Goal: Task Accomplishment & Management: Complete application form

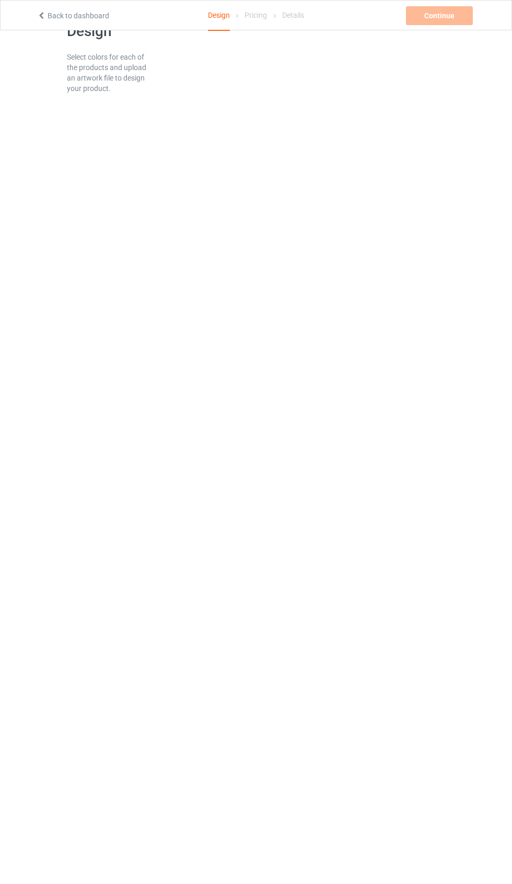
scroll to position [7, 0]
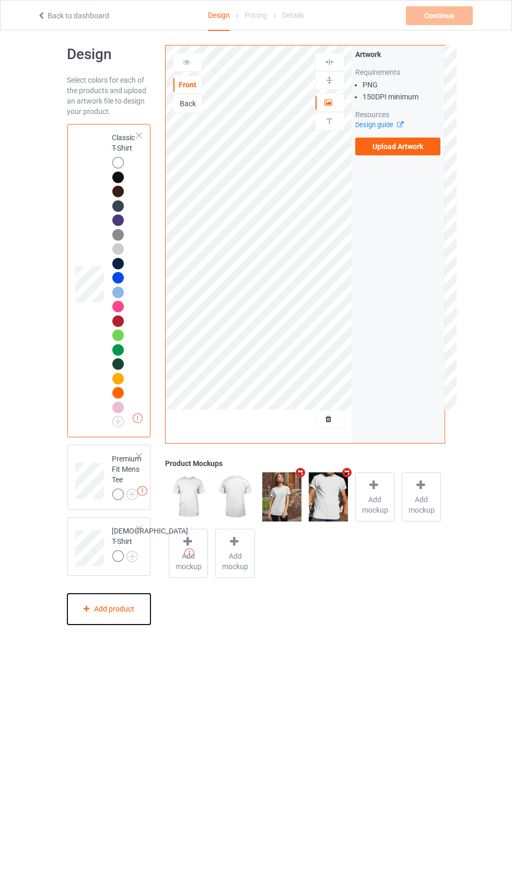
click at [93, 617] on div "Add product" at bounding box center [109, 608] width 84 height 31
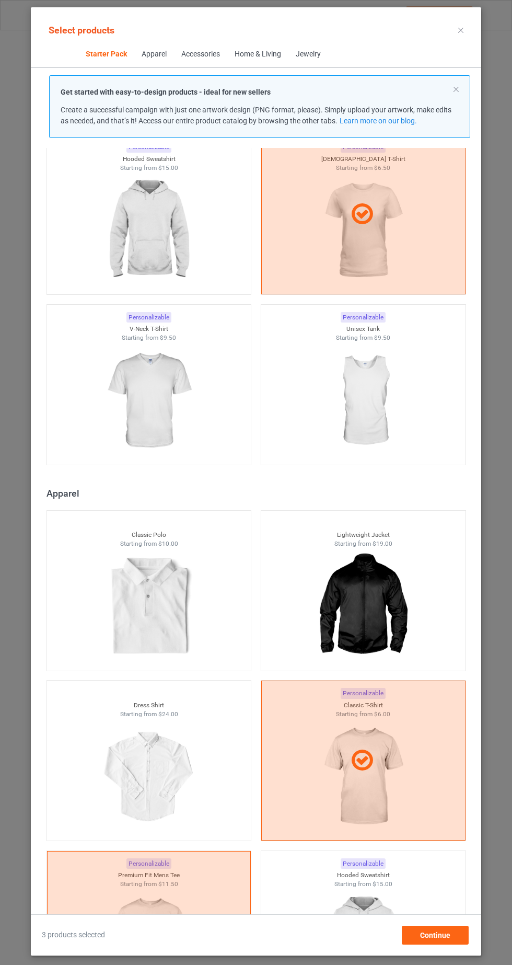
scroll to position [233, 0]
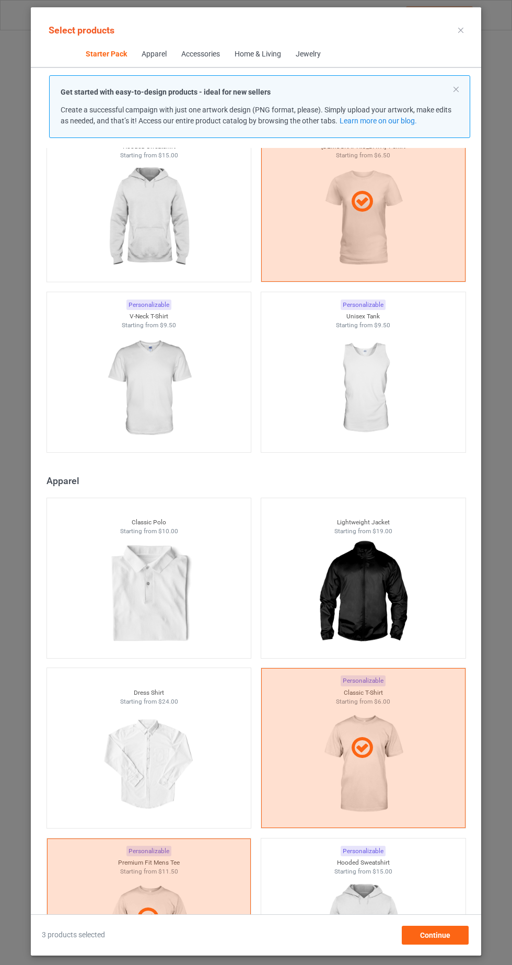
click at [187, 271] on img at bounding box center [149, 217] width 94 height 117
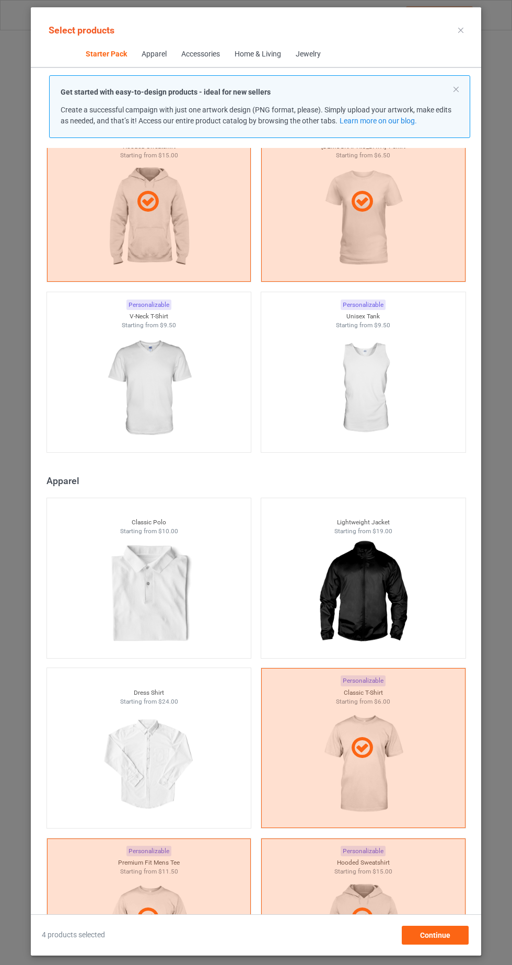
click at [110, 381] on img at bounding box center [149, 388] width 94 height 117
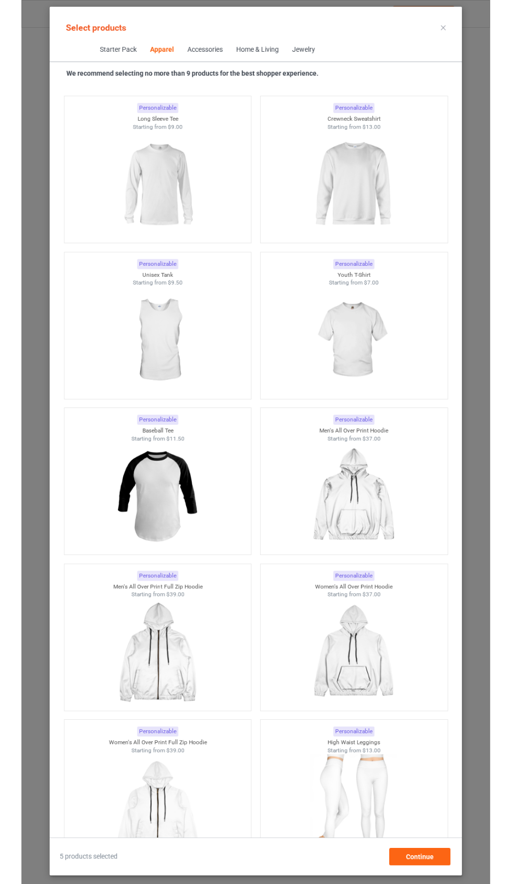
scroll to position [1257, 0]
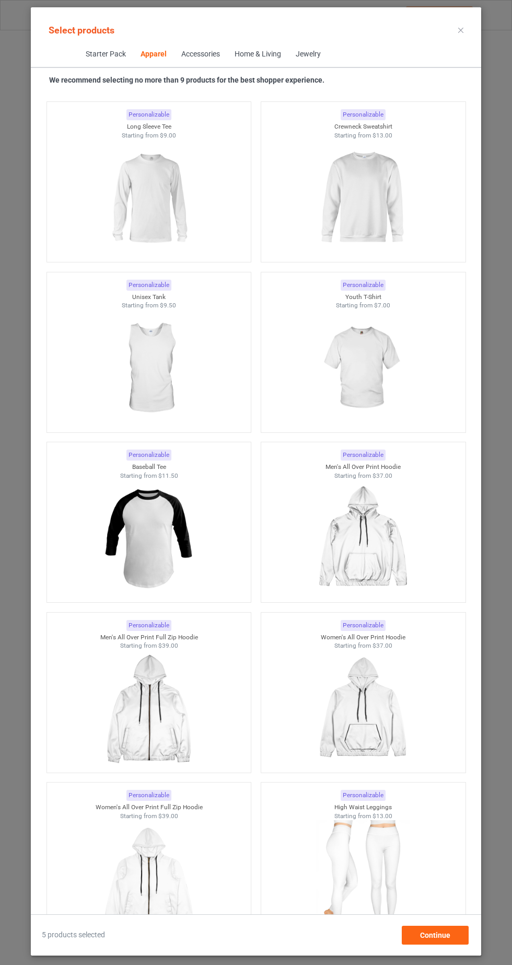
click at [97, 204] on div at bounding box center [149, 198] width 204 height 117
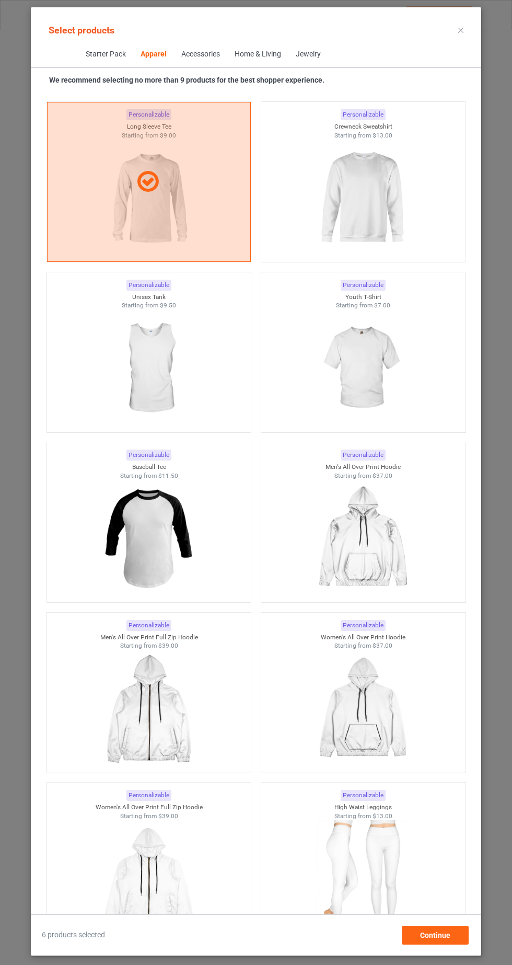
click at [391, 220] on img at bounding box center [363, 198] width 94 height 117
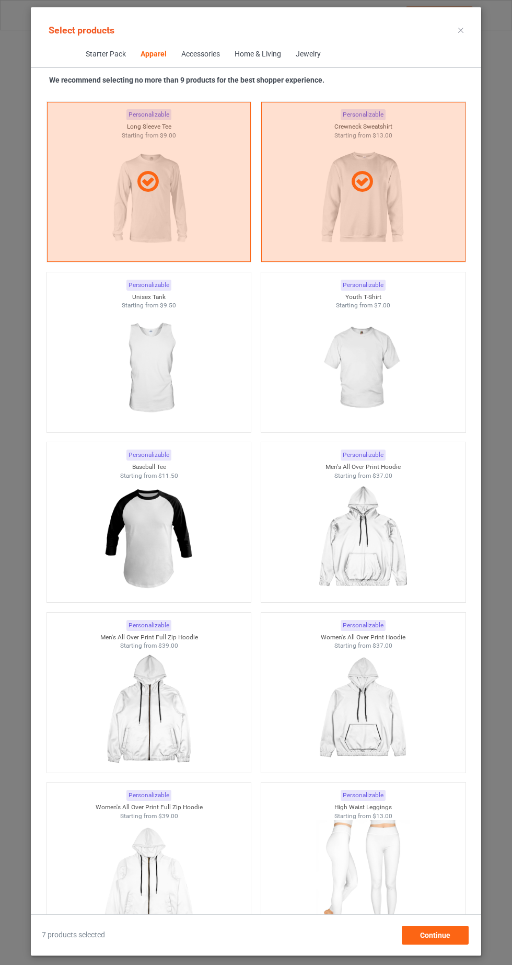
click at [420, 353] on div at bounding box center [363, 368] width 204 height 117
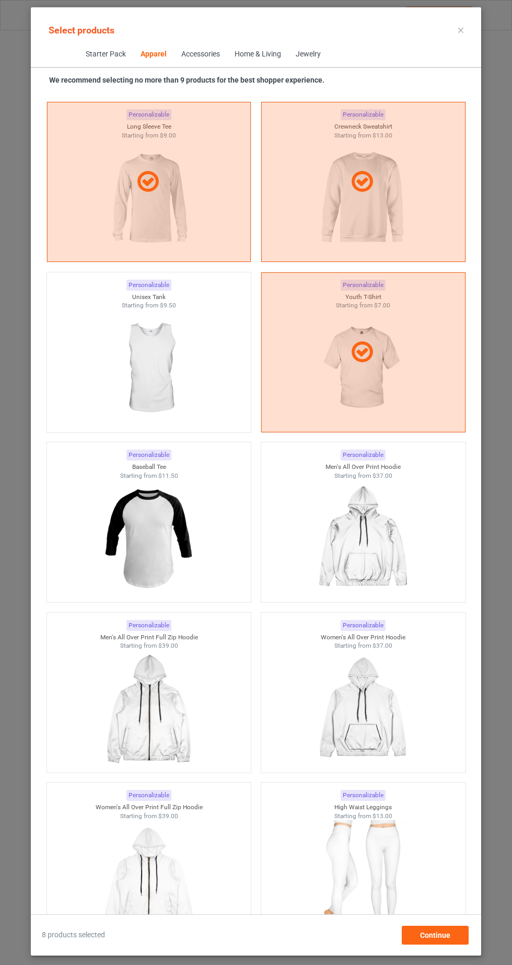
click at [222, 350] on div at bounding box center [149, 368] width 204 height 117
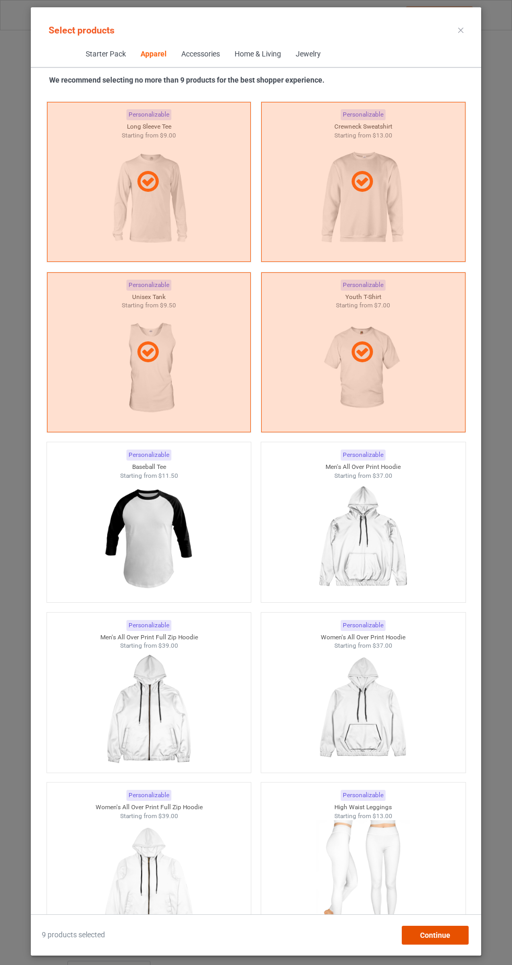
click at [454, 883] on div "Continue" at bounding box center [435, 935] width 67 height 19
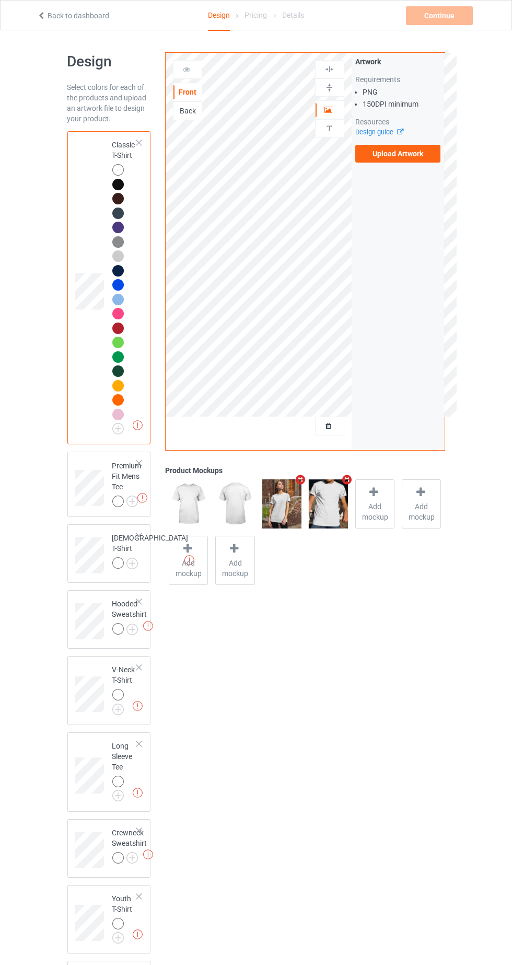
click at [426, 147] on label "Upload Artwork" at bounding box center [398, 154] width 86 height 18
click at [0, 0] on input "Upload Artwork" at bounding box center [0, 0] width 0 height 0
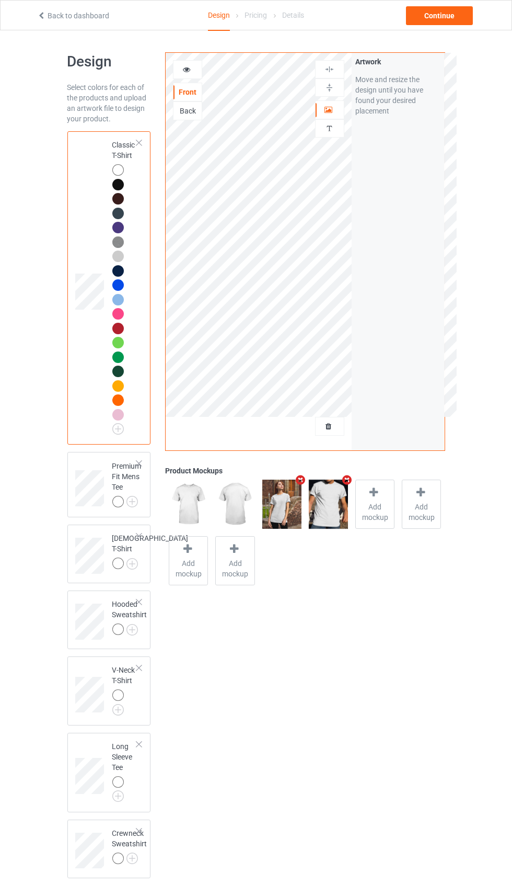
click at [116, 421] on div at bounding box center [119, 416] width 15 height 15
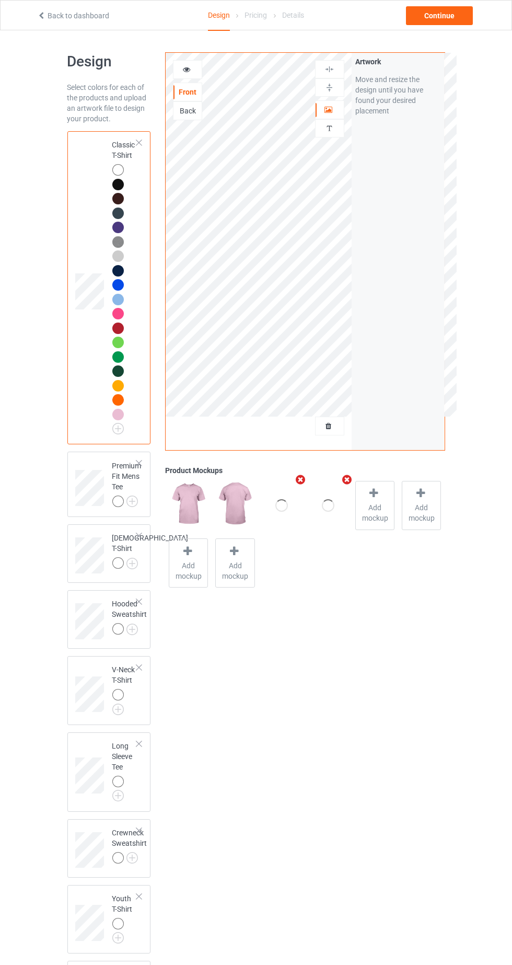
click at [0, 0] on img at bounding box center [0, 0] width 0 height 0
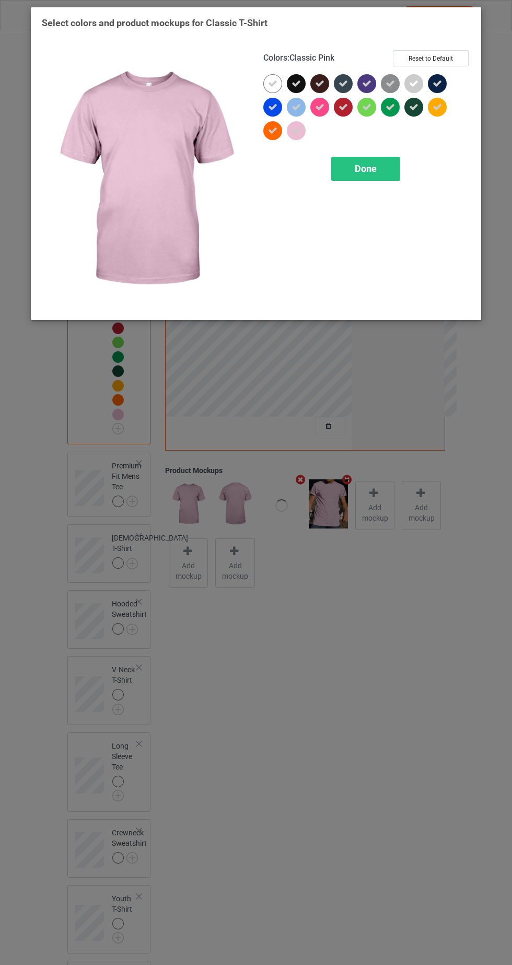
click at [278, 84] on icon at bounding box center [272, 83] width 9 height 9
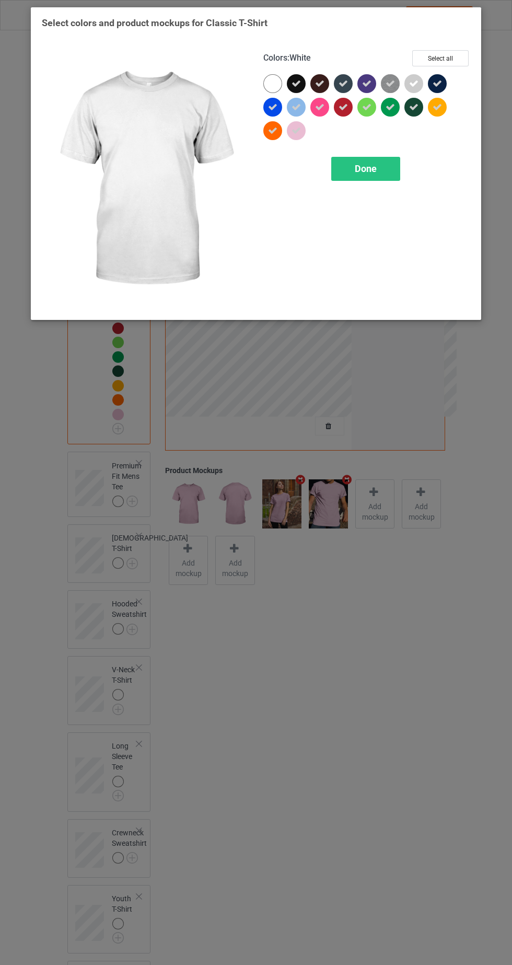
click at [438, 83] on icon at bounding box center [437, 83] width 9 height 9
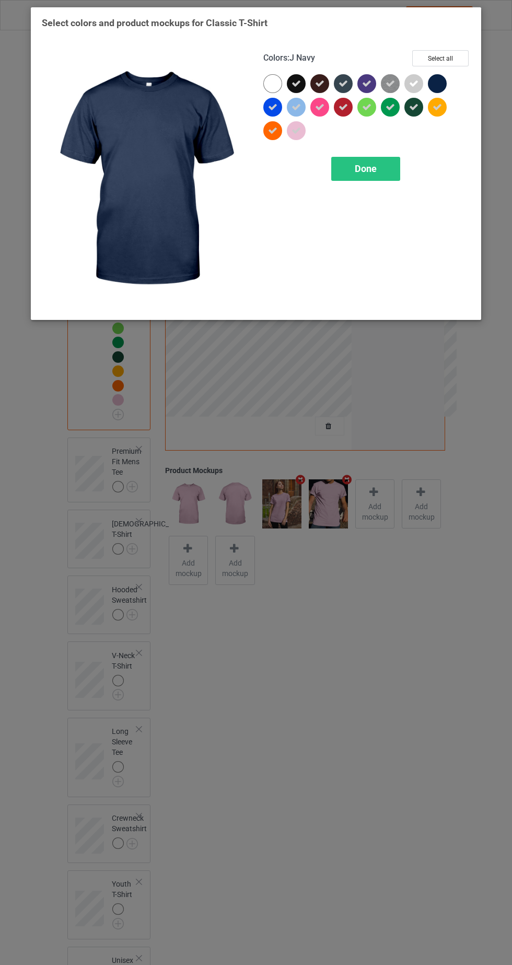
click at [391, 83] on icon at bounding box center [390, 83] width 9 height 9
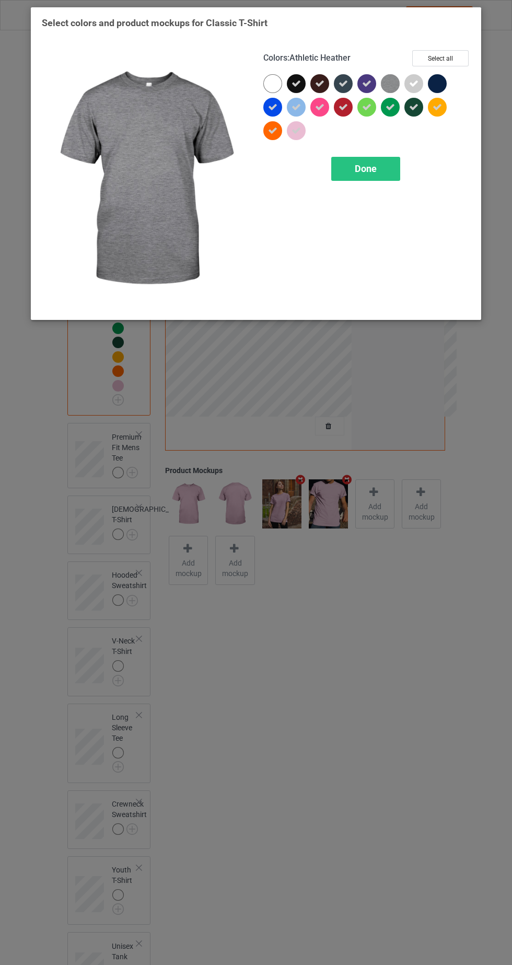
click at [307, 135] on div at bounding box center [299, 133] width 24 height 24
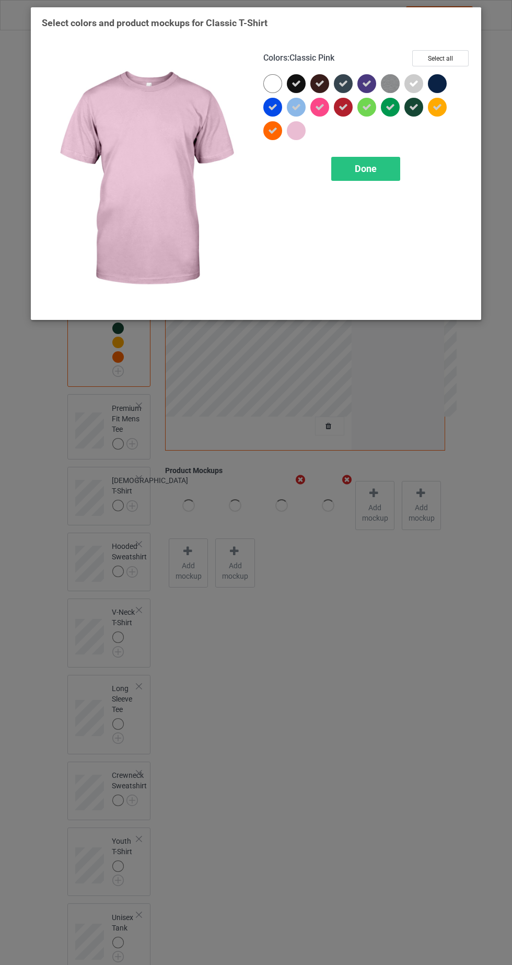
click at [296, 107] on icon at bounding box center [296, 106] width 9 height 9
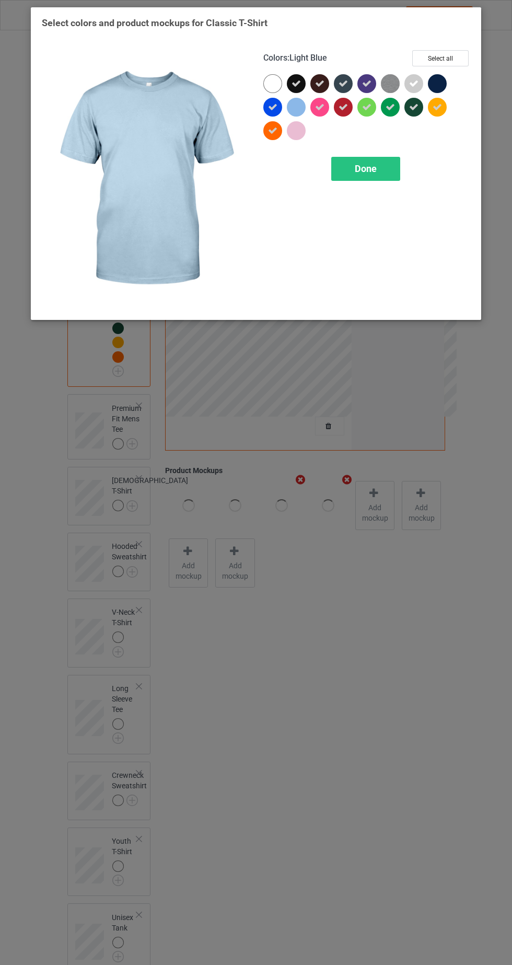
click at [393, 172] on div "Done" at bounding box center [365, 169] width 69 height 24
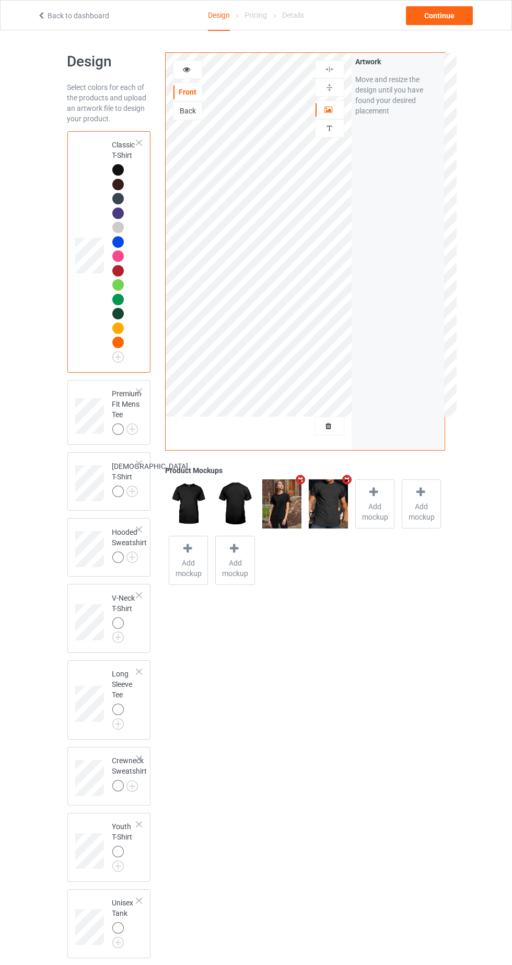
click at [194, 497] on img at bounding box center [188, 503] width 39 height 49
click at [192, 66] on div at bounding box center [188, 69] width 28 height 10
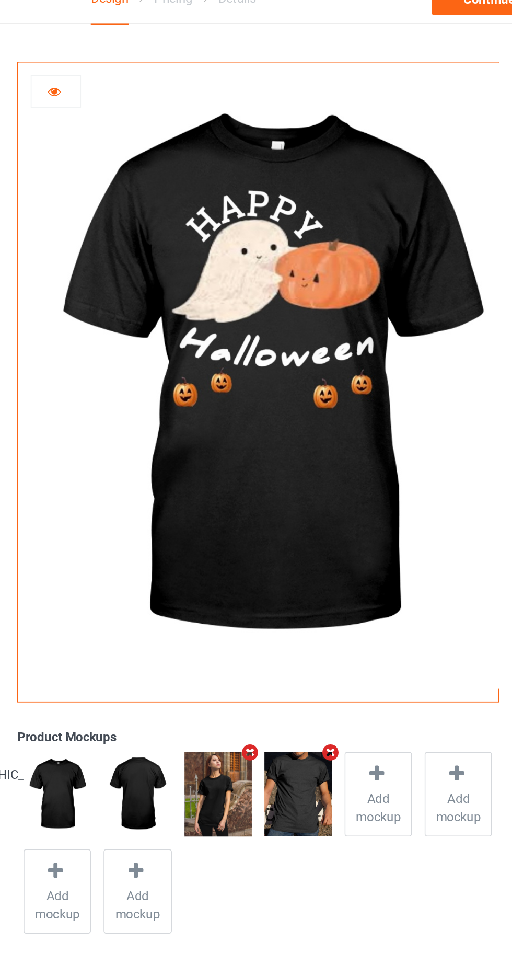
click at [187, 70] on icon at bounding box center [186, 67] width 9 height 7
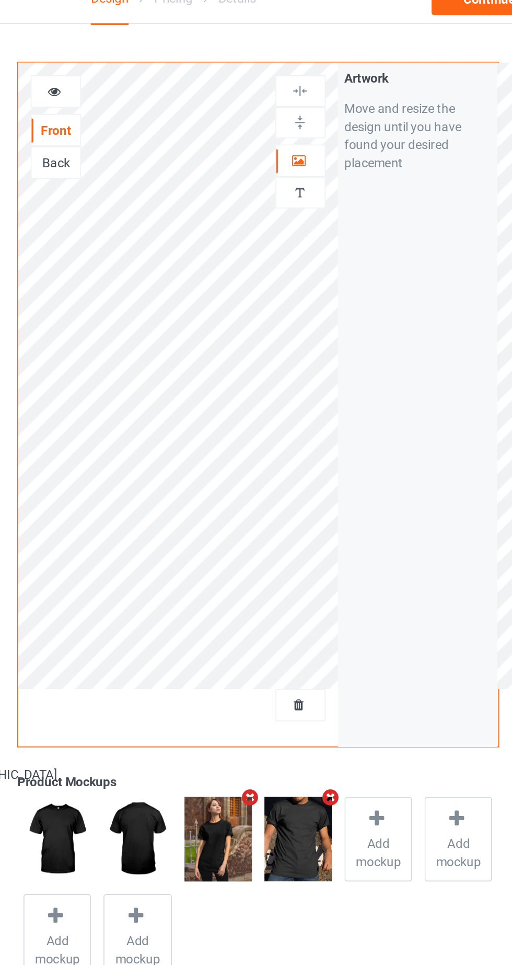
click at [332, 91] on div at bounding box center [329, 87] width 29 height 18
click at [332, 83] on img at bounding box center [330, 88] width 10 height 10
click at [335, 74] on div at bounding box center [329, 69] width 29 height 18
click at [337, 60] on div at bounding box center [329, 69] width 29 height 18
click at [338, 65] on div at bounding box center [330, 69] width 28 height 10
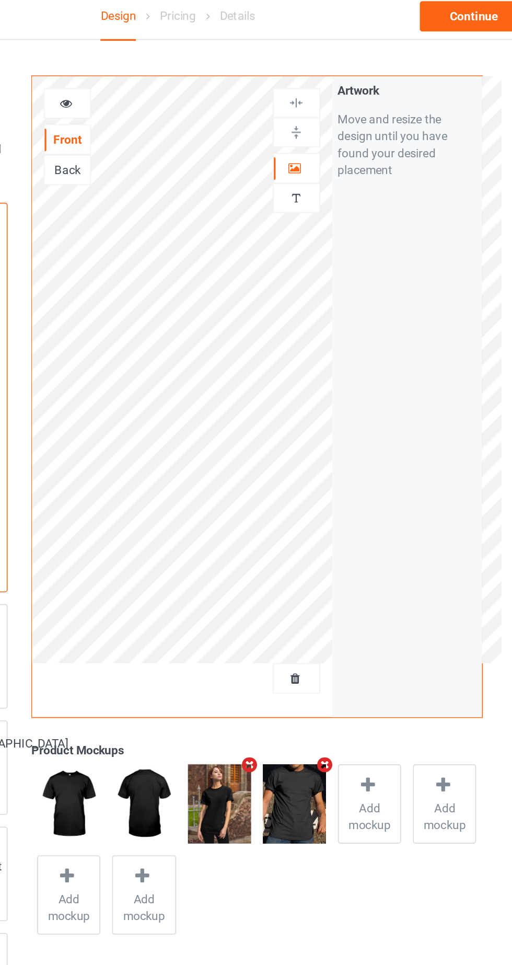
click at [328, 107] on icon at bounding box center [329, 108] width 9 height 7
click at [399, 209] on div "Artwork Move and resize the design until you have found your desired placement" at bounding box center [398, 251] width 93 height 397
click at [188, 66] on icon at bounding box center [186, 67] width 9 height 7
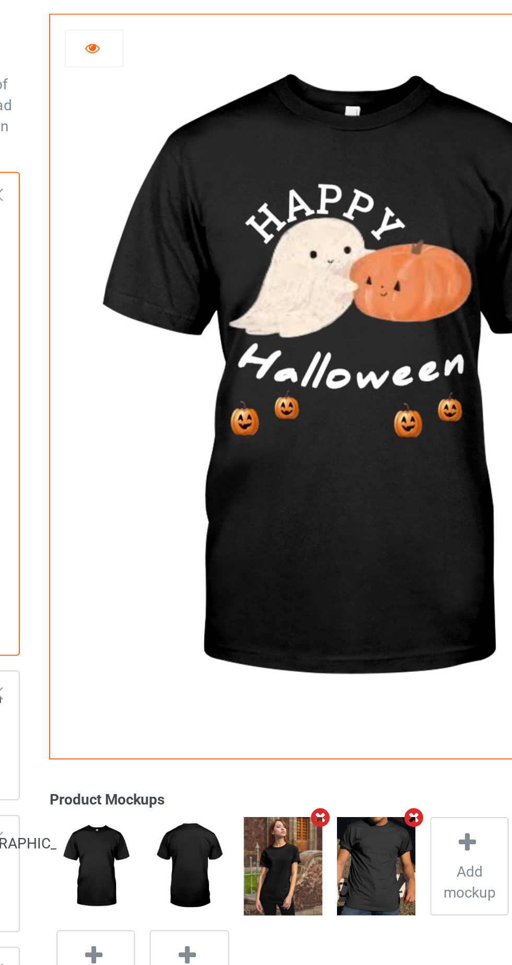
click at [184, 73] on div at bounding box center [188, 69] width 28 height 10
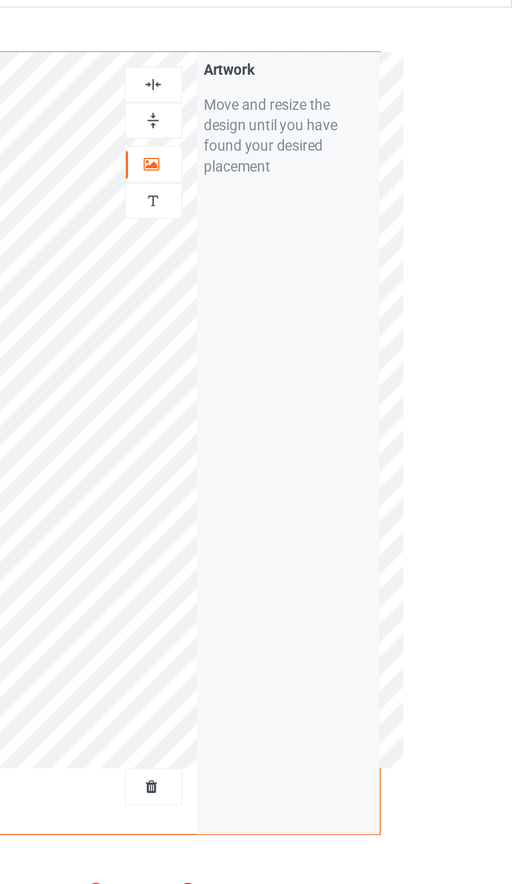
click at [334, 108] on div at bounding box center [330, 110] width 28 height 10
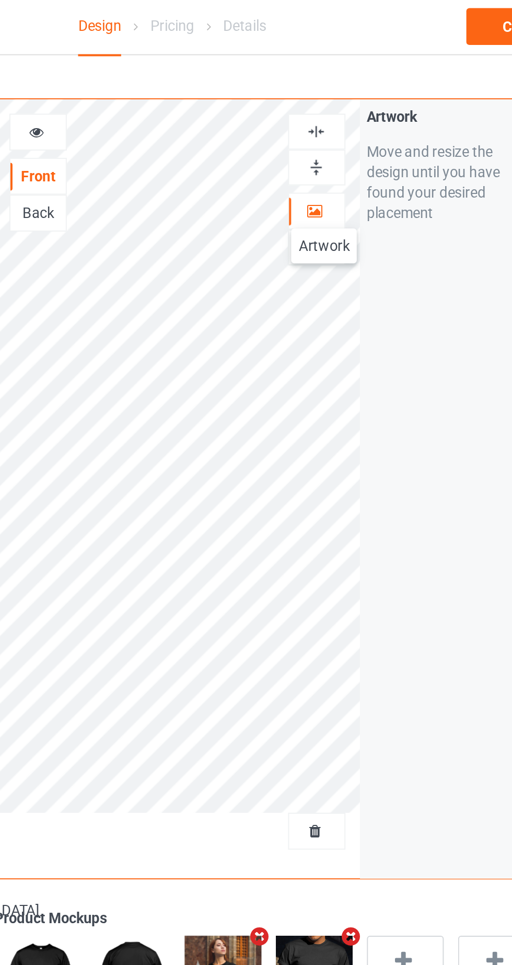
click at [327, 90] on img at bounding box center [330, 88] width 10 height 10
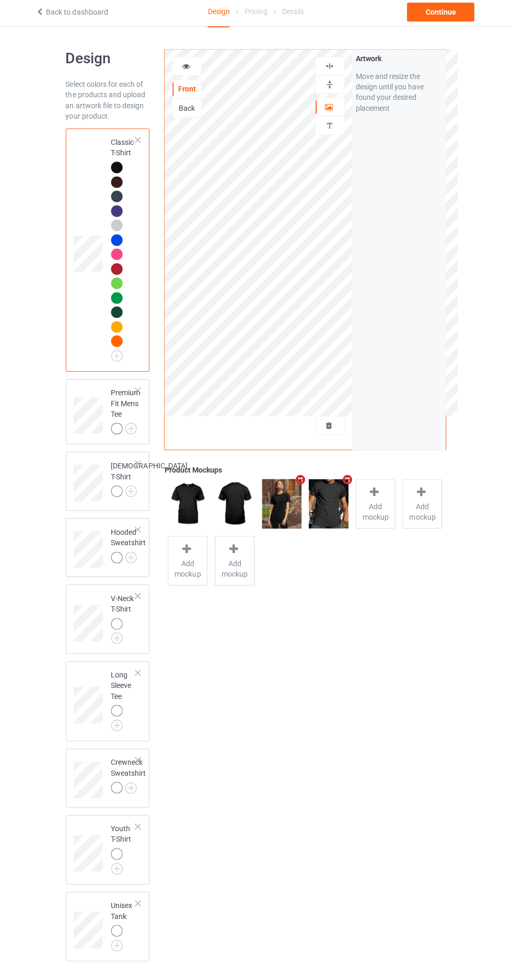
click at [0, 0] on img at bounding box center [0, 0] width 0 height 0
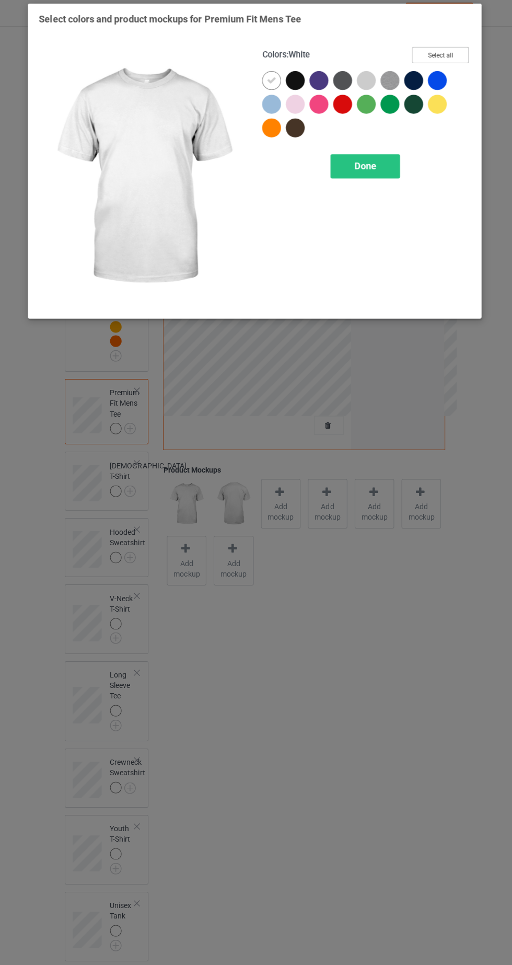
click at [454, 62] on button "Select all" at bounding box center [440, 58] width 56 height 16
click at [391, 86] on icon at bounding box center [390, 83] width 9 height 9
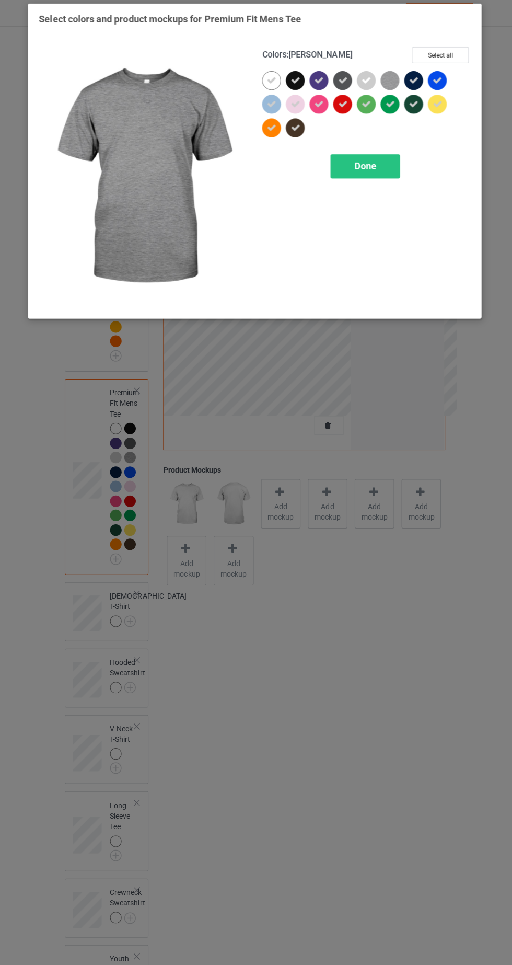
click at [367, 83] on icon at bounding box center [366, 83] width 9 height 9
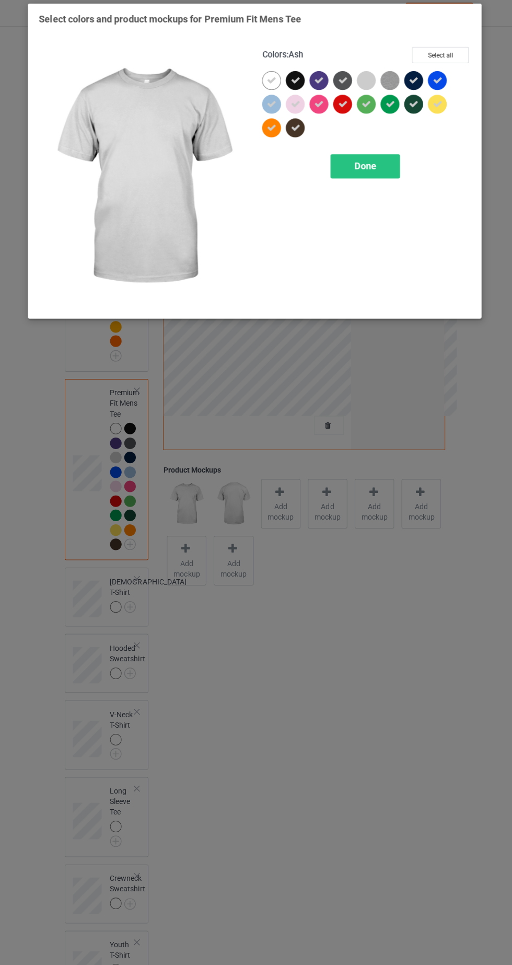
click at [308, 111] on div at bounding box center [299, 110] width 24 height 24
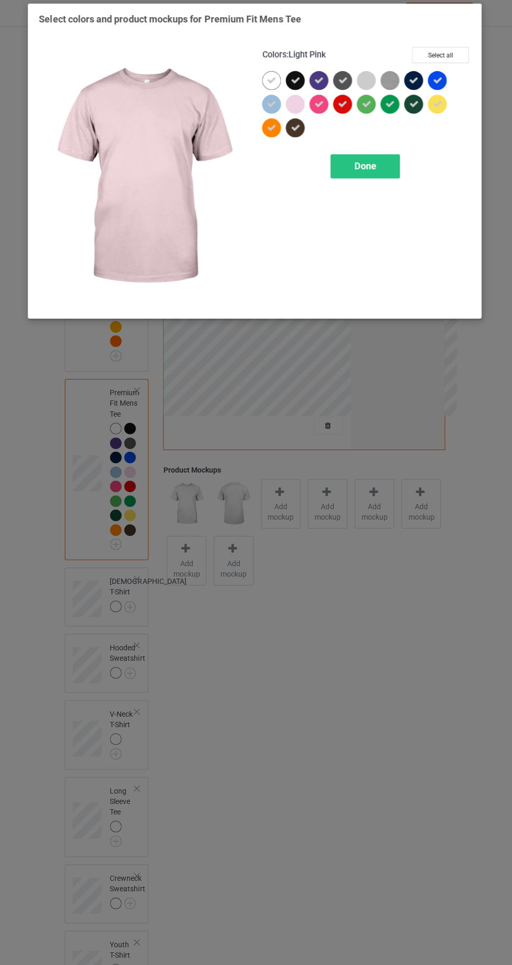
click at [273, 83] on icon at bounding box center [272, 83] width 9 height 9
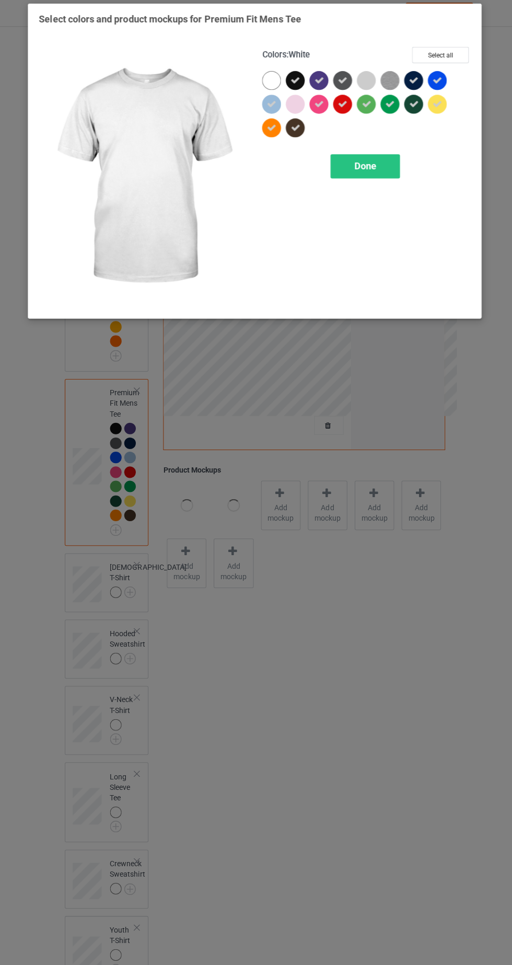
click at [272, 109] on icon at bounding box center [272, 106] width 9 height 9
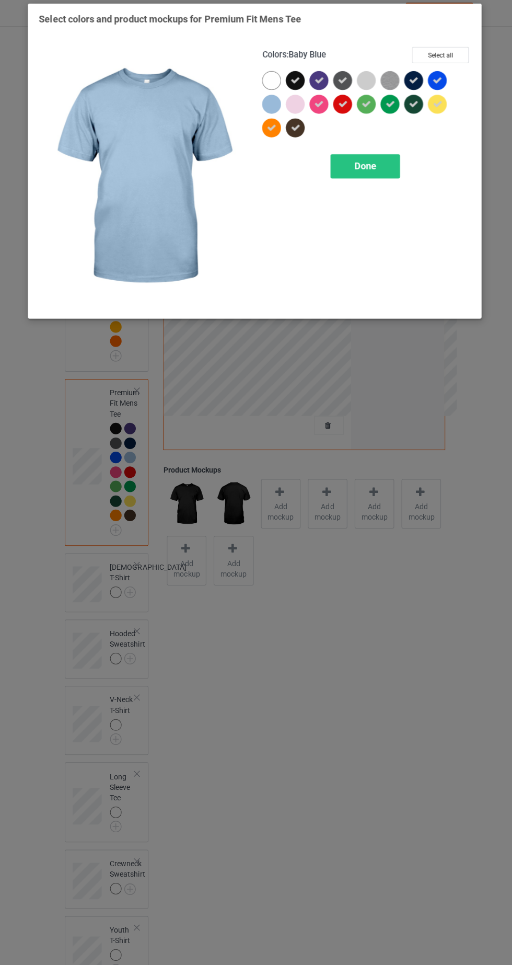
click at [392, 175] on div "Done" at bounding box center [365, 169] width 69 height 24
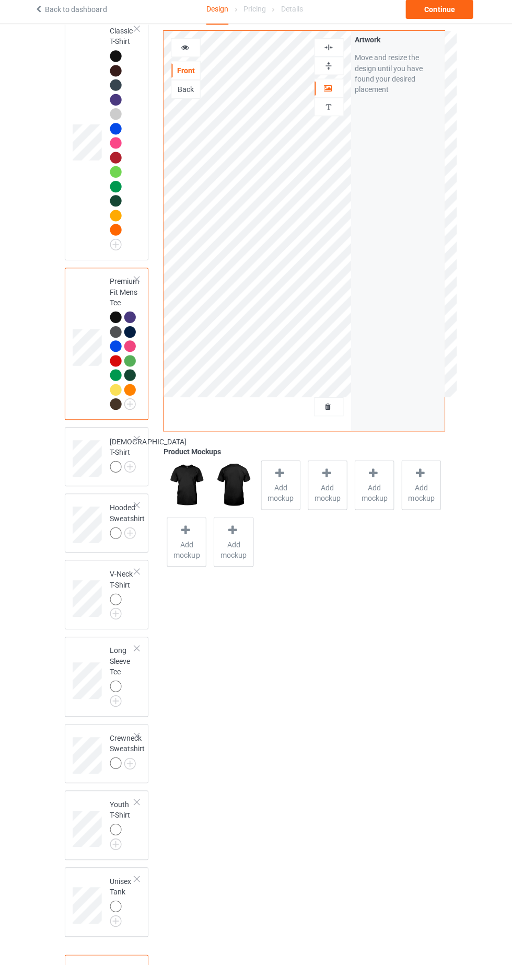
scroll to position [115, 0]
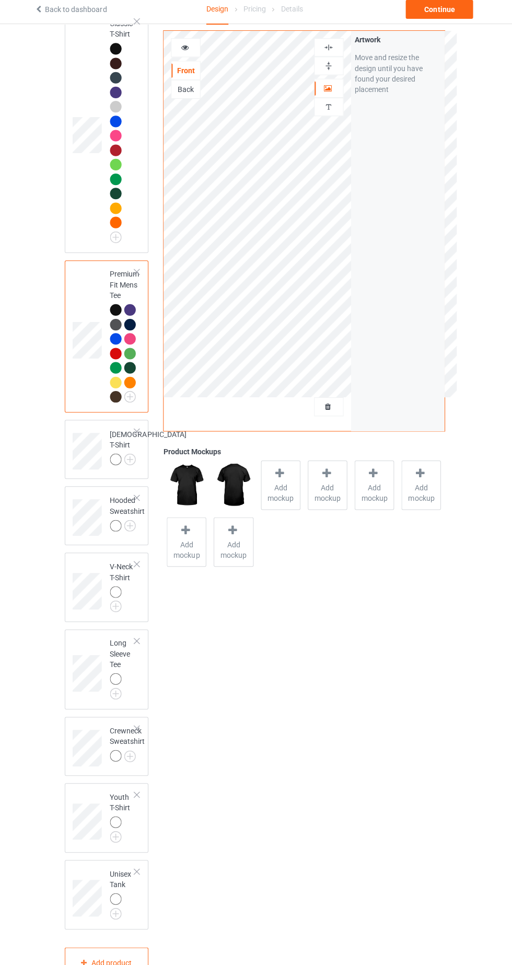
click at [0, 0] on img at bounding box center [0, 0] width 0 height 0
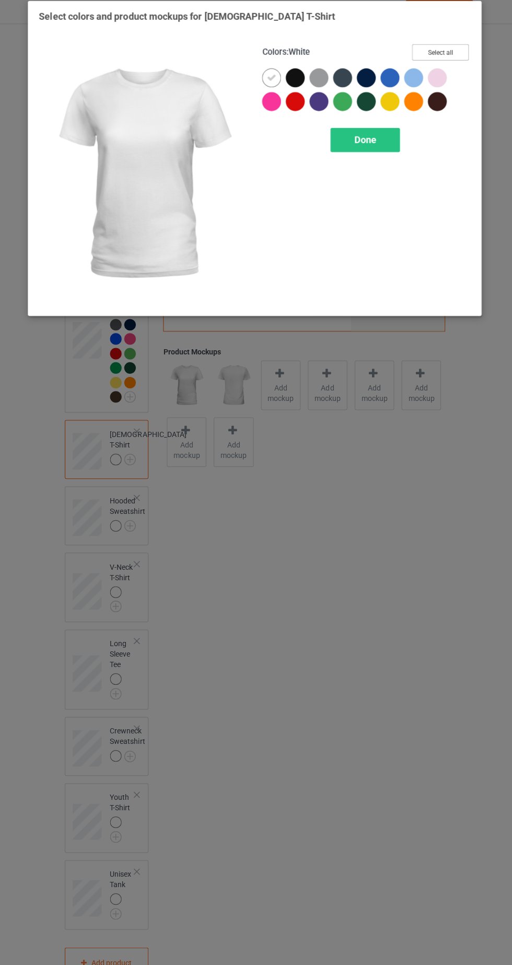
click at [446, 61] on button "Select all" at bounding box center [440, 58] width 56 height 16
click at [273, 83] on icon at bounding box center [272, 83] width 9 height 9
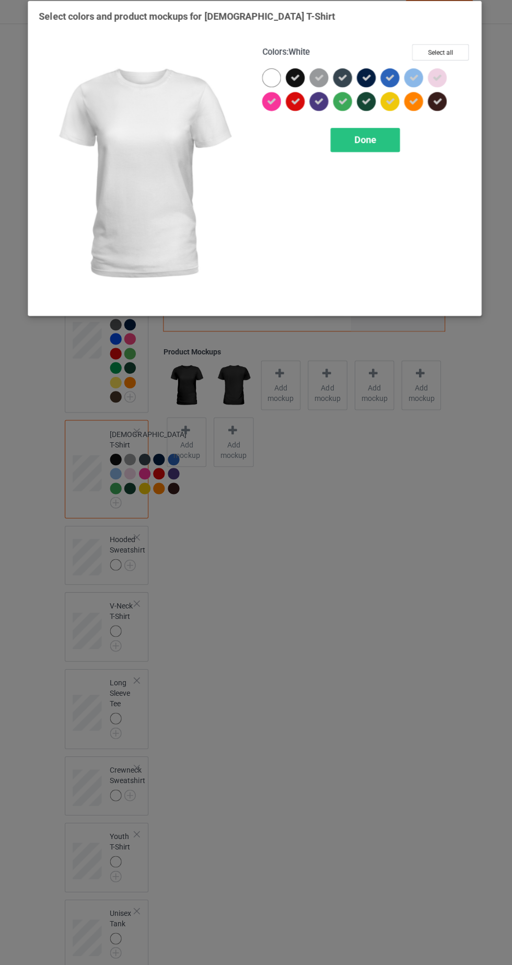
click at [414, 83] on icon at bounding box center [413, 83] width 9 height 9
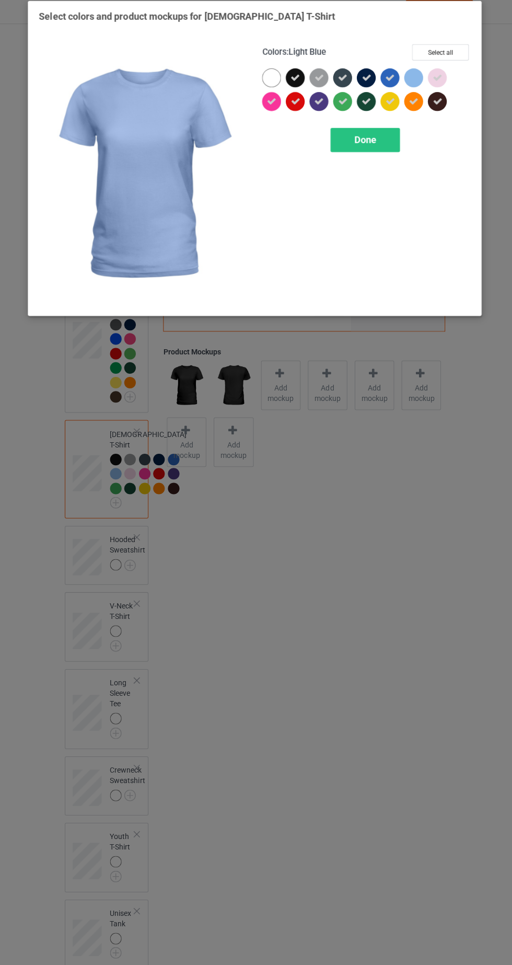
click at [441, 87] on icon at bounding box center [437, 83] width 9 height 9
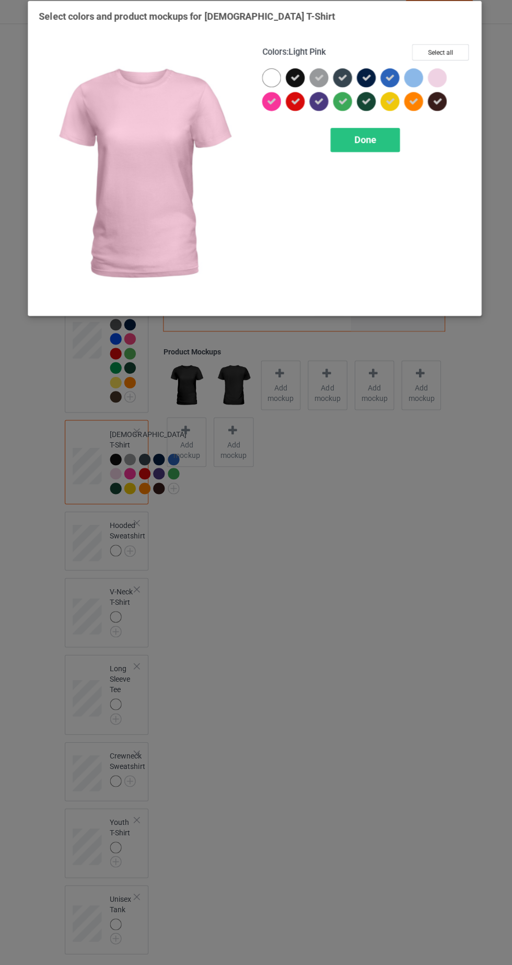
click at [394, 142] on div "Done" at bounding box center [365, 145] width 69 height 24
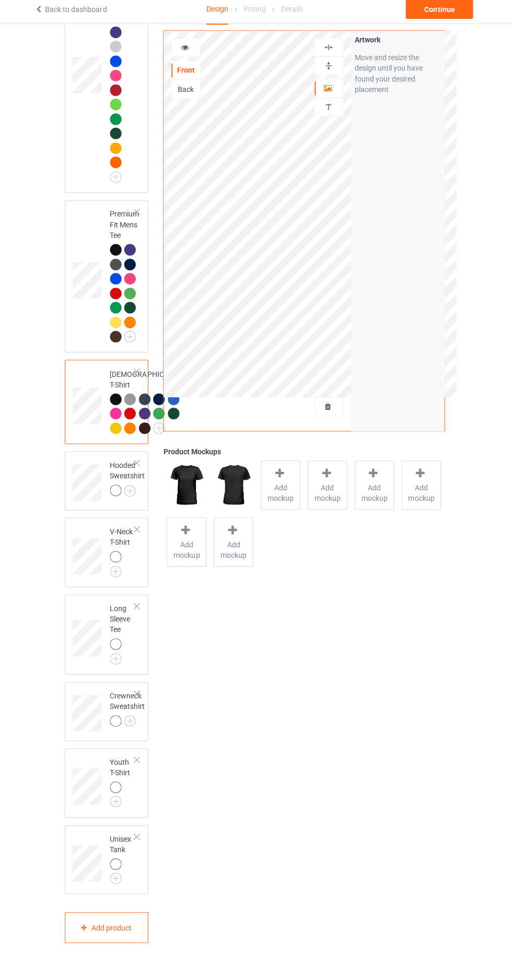
scroll to position [330, 0]
click at [0, 0] on img at bounding box center [0, 0] width 0 height 0
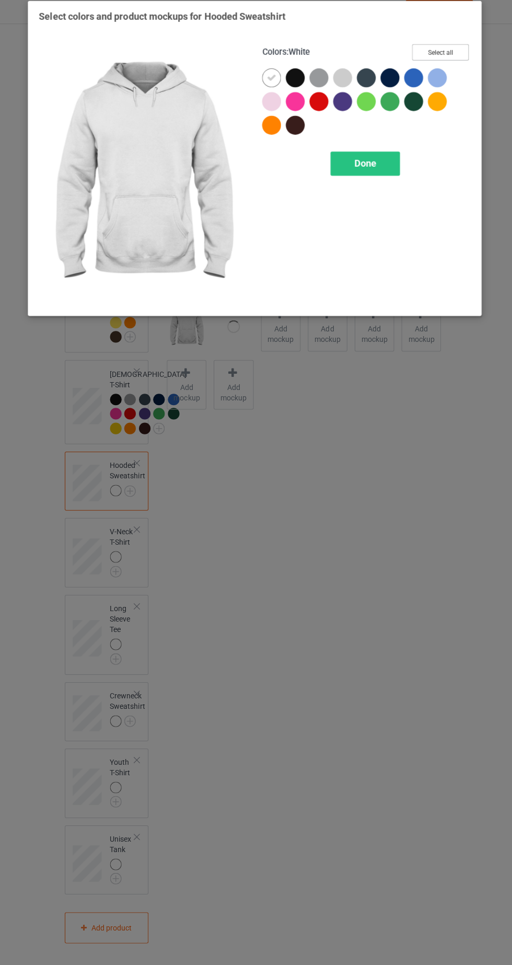
click at [451, 62] on button "Select all" at bounding box center [440, 58] width 56 height 16
click at [271, 79] on icon at bounding box center [272, 83] width 9 height 9
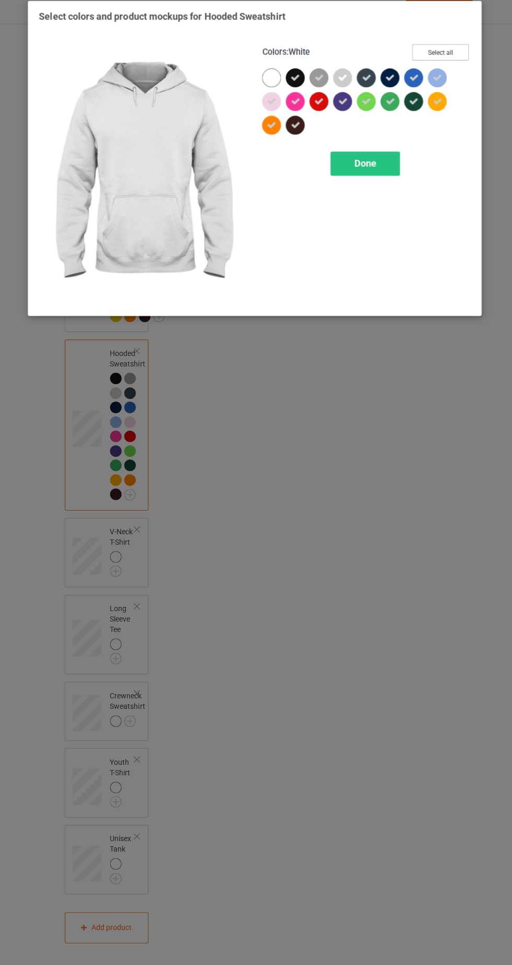
click at [449, 64] on button "Select all" at bounding box center [440, 58] width 56 height 16
click at [453, 60] on button "Reset to Default" at bounding box center [431, 58] width 76 height 16
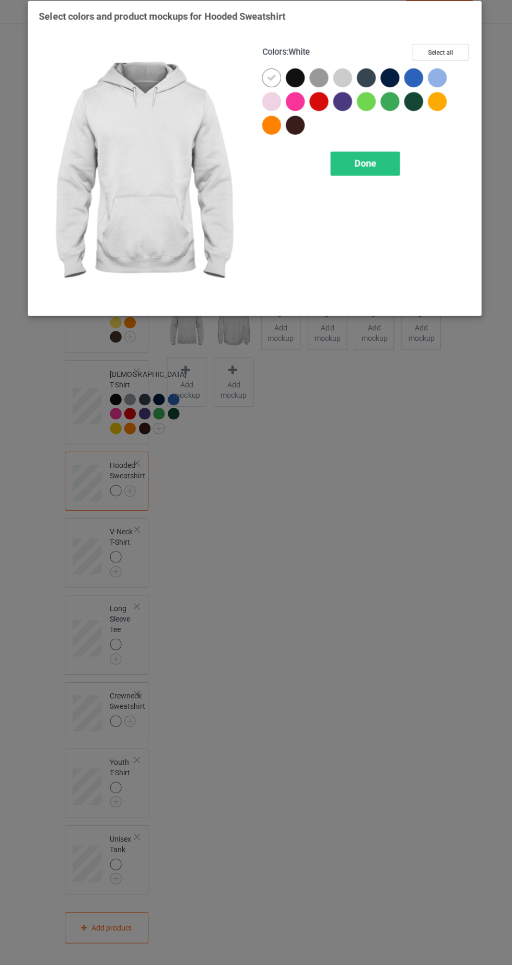
click at [300, 78] on div at bounding box center [296, 83] width 19 height 19
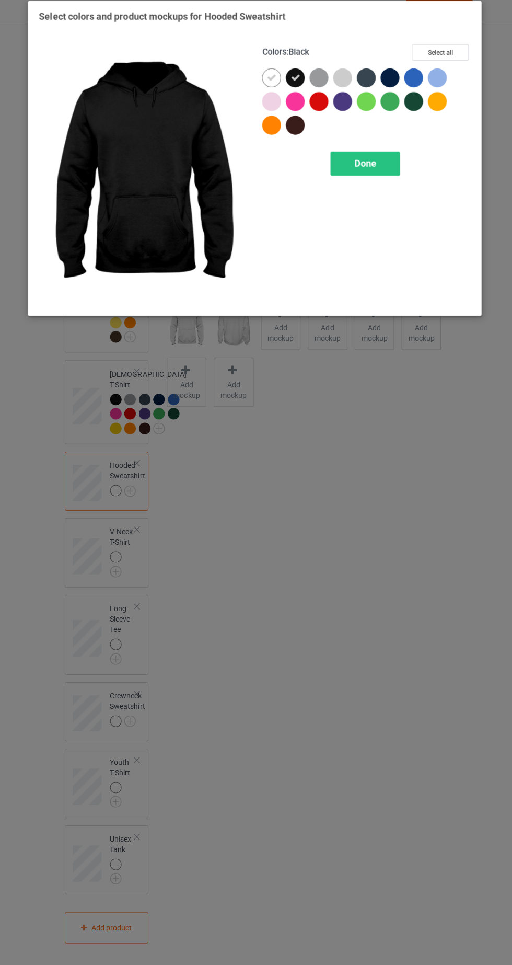
click at [277, 80] on icon at bounding box center [272, 83] width 9 height 9
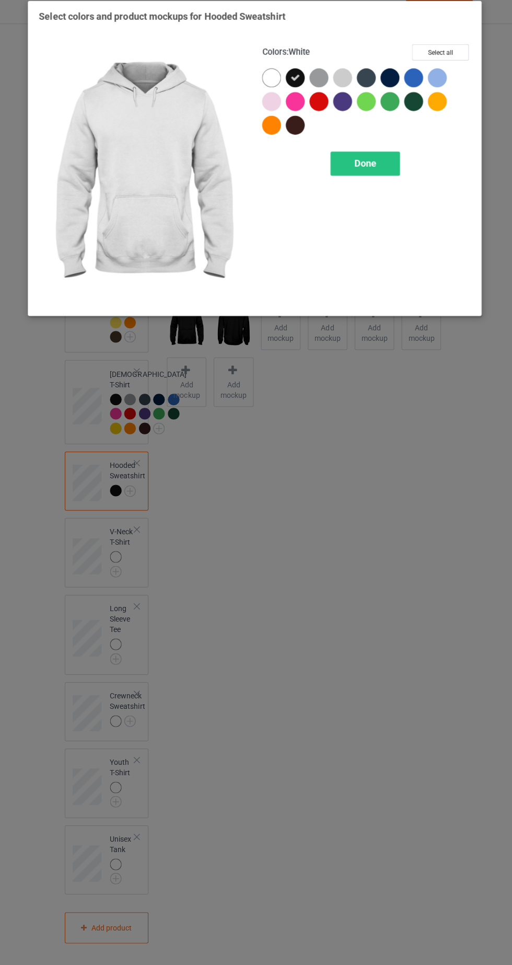
click at [299, 133] on div at bounding box center [296, 130] width 19 height 19
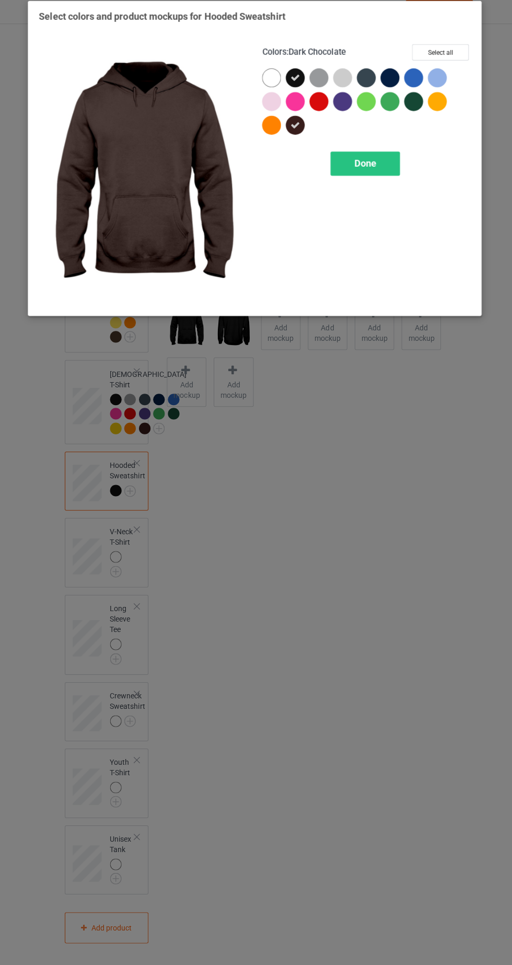
click at [398, 77] on div at bounding box center [393, 86] width 24 height 24
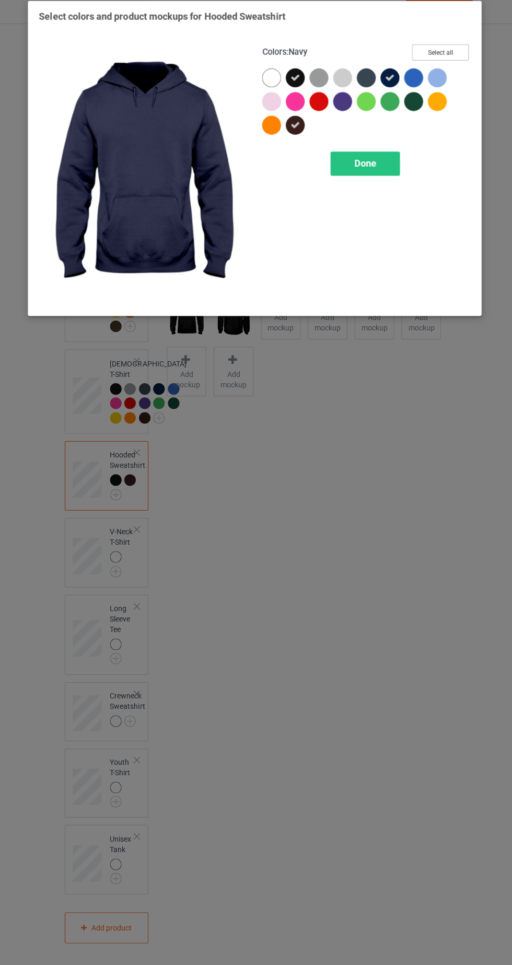
click at [445, 62] on button "Select all" at bounding box center [440, 58] width 56 height 16
click at [269, 83] on icon at bounding box center [272, 83] width 9 height 9
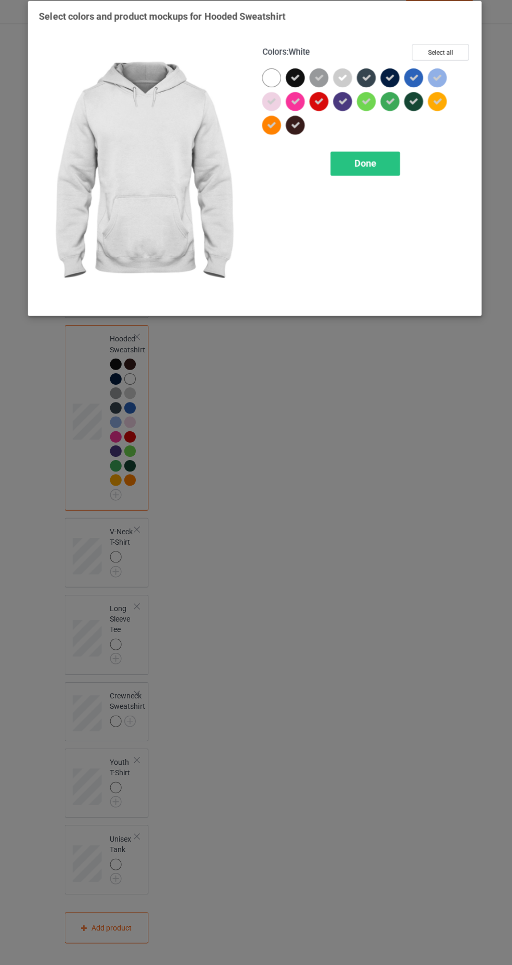
click at [343, 83] on icon at bounding box center [343, 83] width 9 height 9
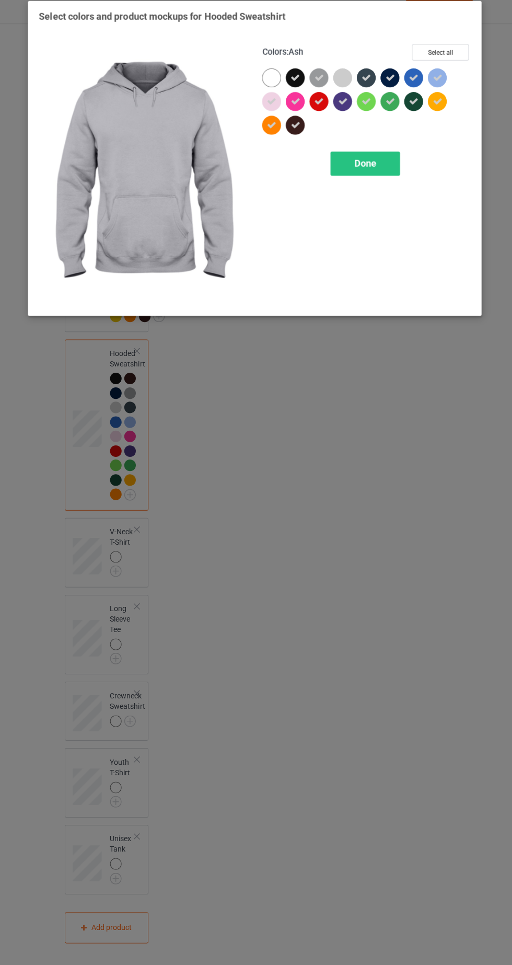
click at [322, 80] on icon at bounding box center [319, 83] width 9 height 9
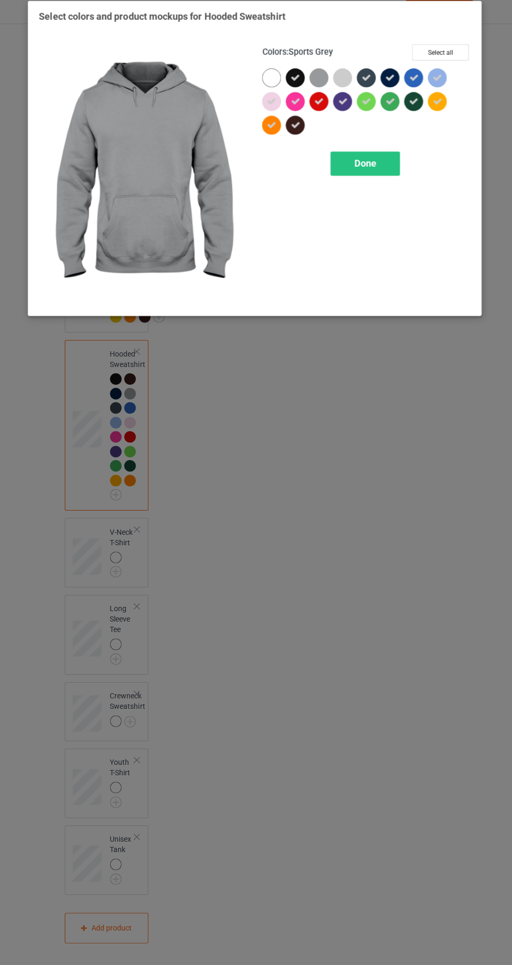
click at [272, 107] on icon at bounding box center [272, 106] width 9 height 9
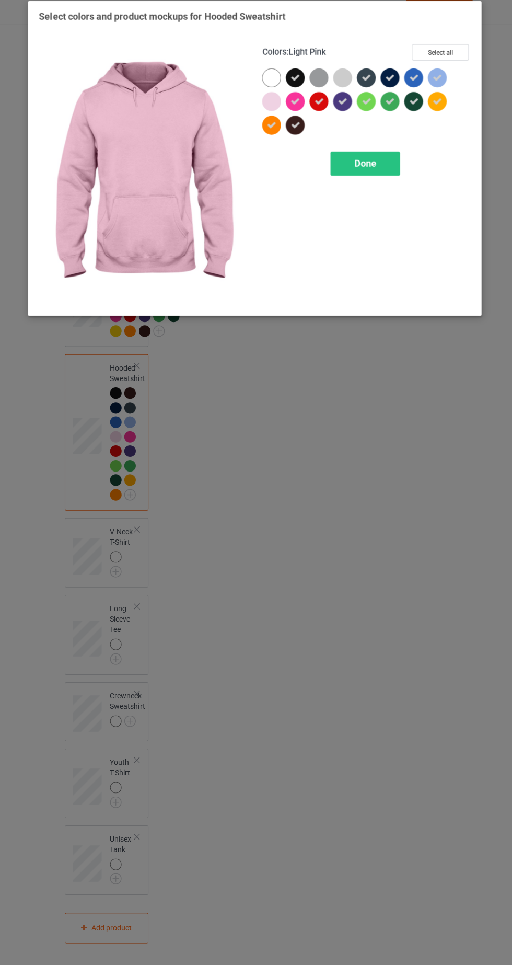
click at [438, 83] on icon at bounding box center [437, 83] width 9 height 9
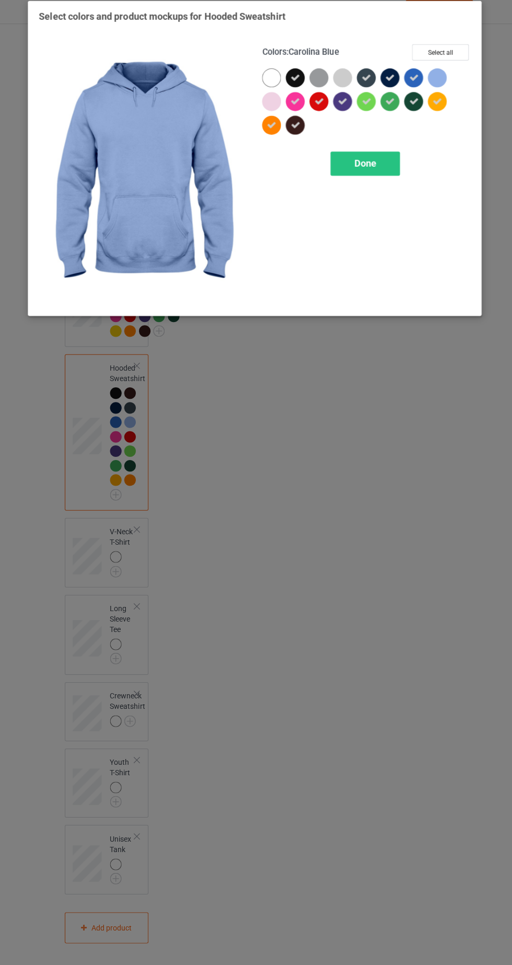
click at [395, 168] on div "Done" at bounding box center [365, 169] width 69 height 24
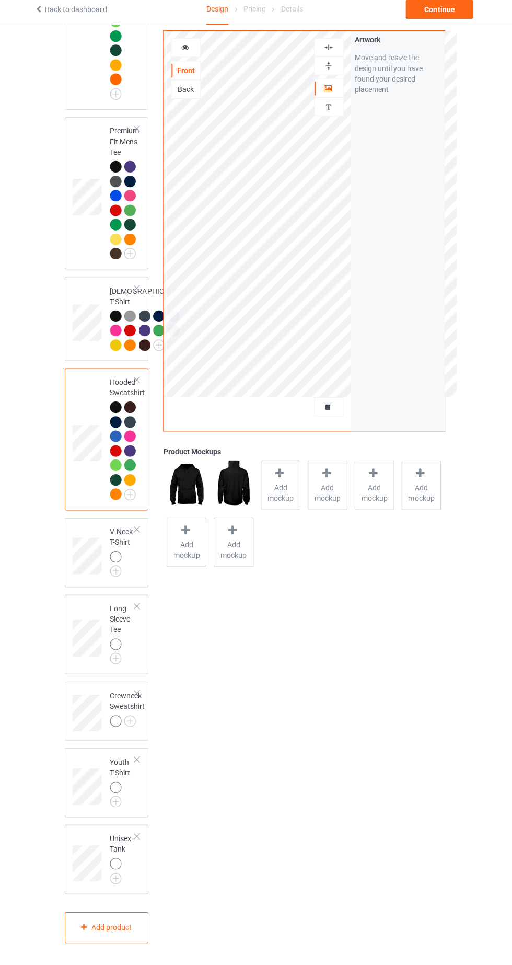
scroll to position [412, 0]
click at [0, 0] on img at bounding box center [0, 0] width 0 height 0
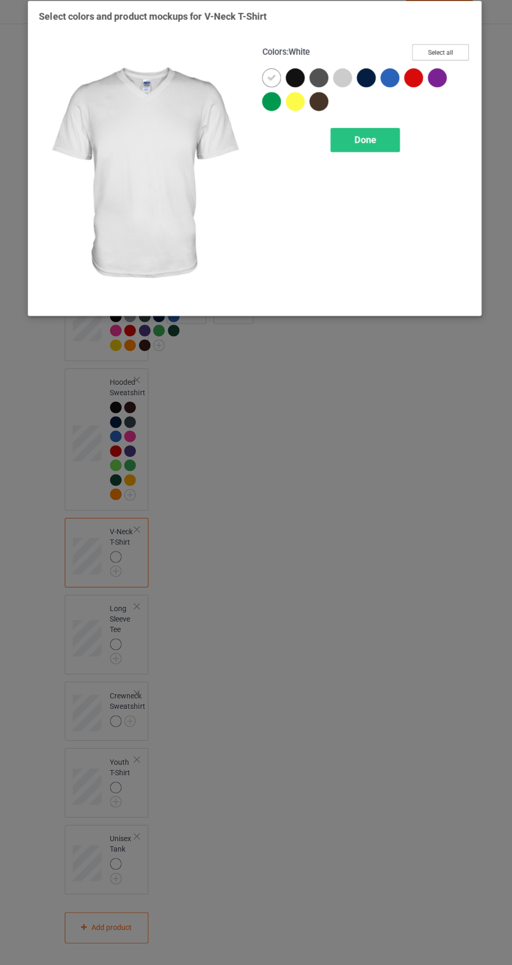
click at [439, 58] on button "Select all" at bounding box center [440, 58] width 56 height 16
click at [277, 82] on icon at bounding box center [272, 83] width 9 height 9
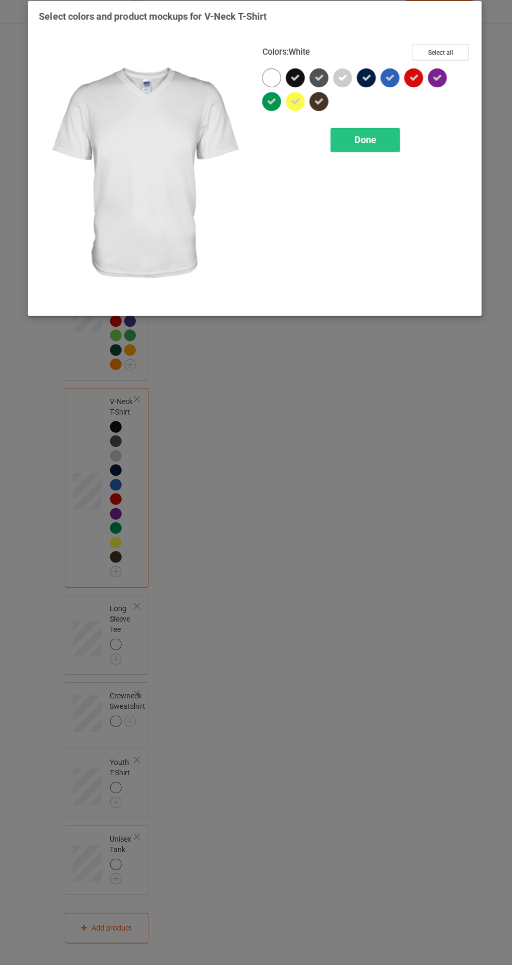
click at [343, 83] on icon at bounding box center [343, 83] width 9 height 9
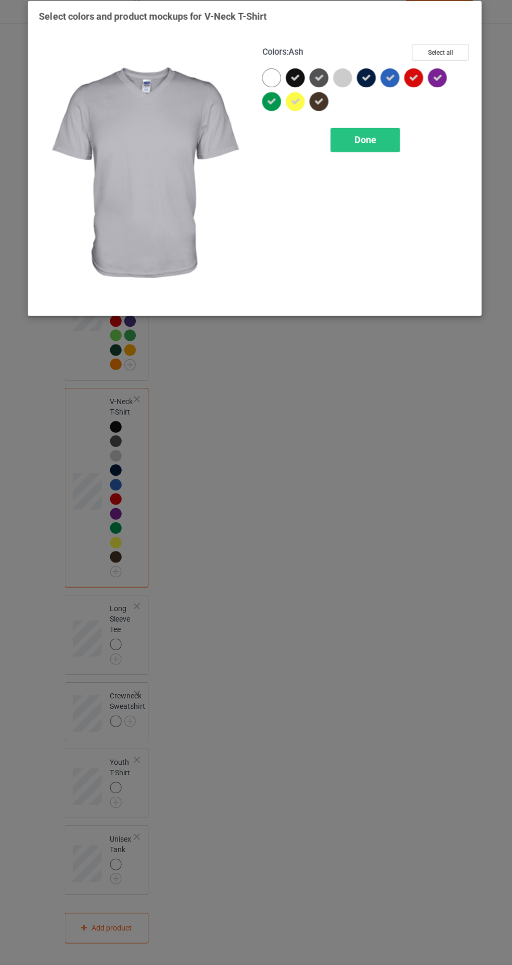
click at [296, 107] on icon at bounding box center [296, 106] width 9 height 9
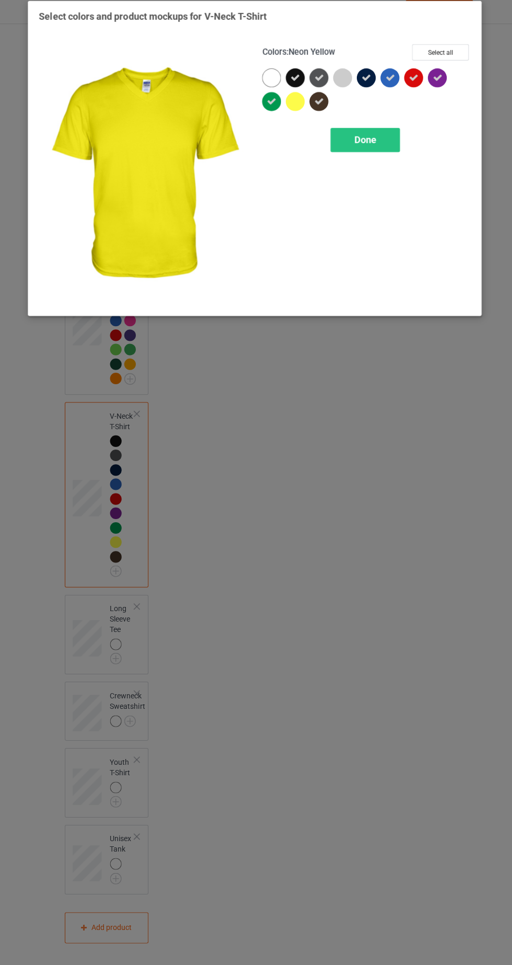
click at [391, 144] on div "Done" at bounding box center [365, 145] width 69 height 24
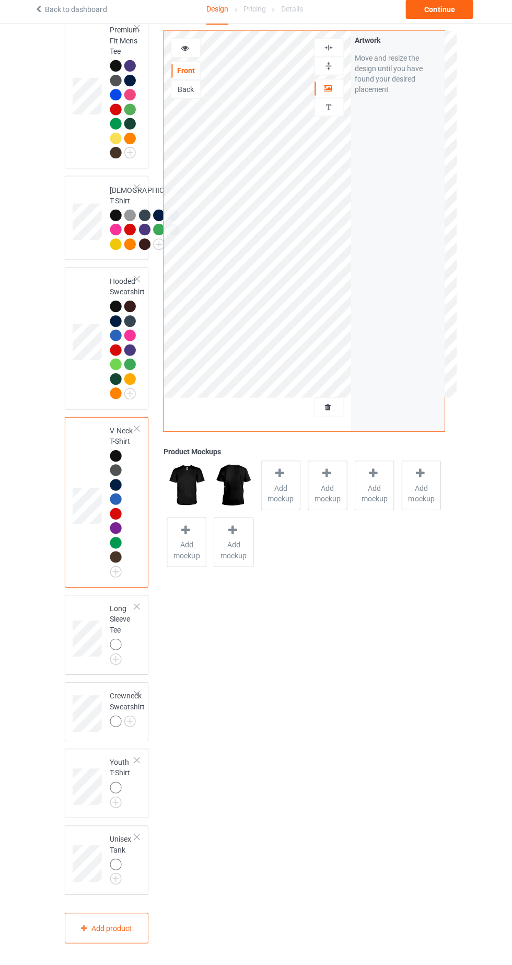
scroll to position [512, 0]
click at [117, 647] on div at bounding box center [118, 646] width 12 height 12
click at [0, 0] on img at bounding box center [0, 0] width 0 height 0
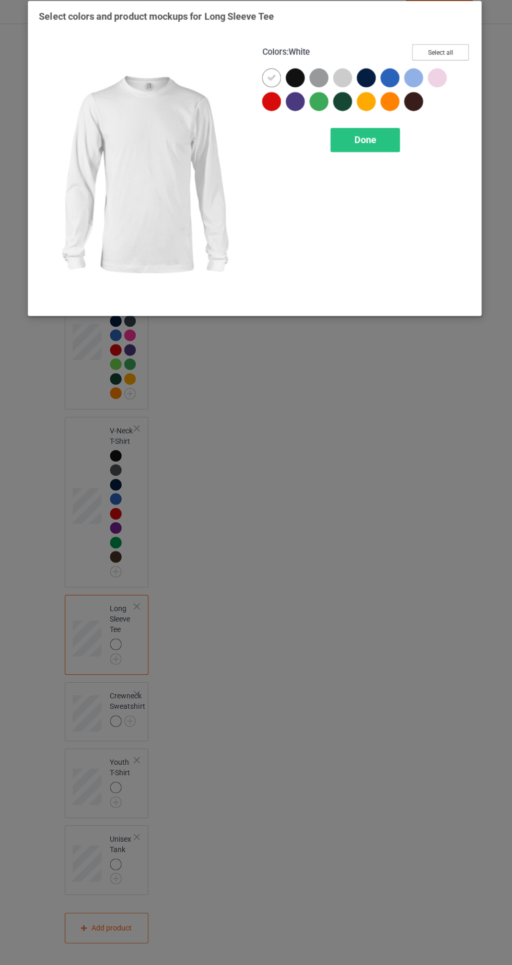
click at [454, 61] on button "Select all" at bounding box center [440, 58] width 56 height 16
click at [449, 88] on div at bounding box center [440, 86] width 24 height 24
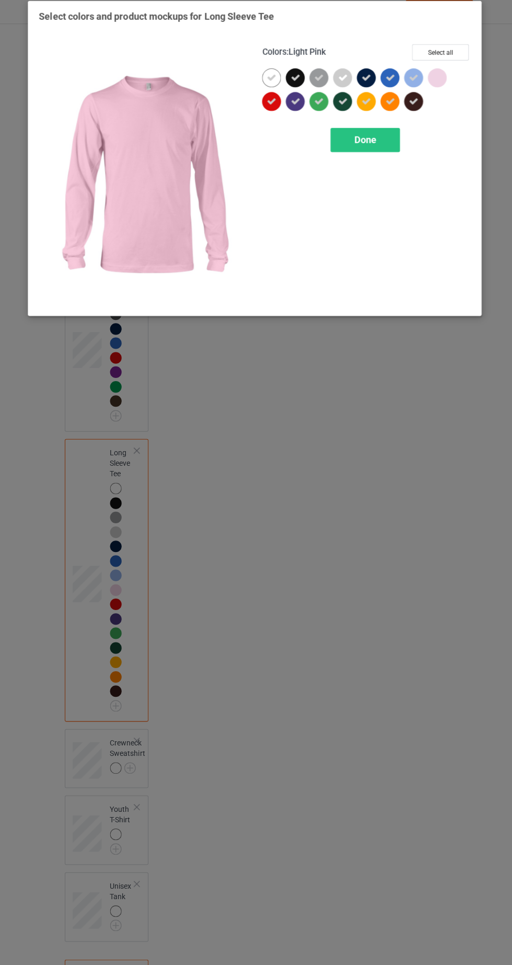
click at [414, 83] on icon at bounding box center [413, 83] width 9 height 9
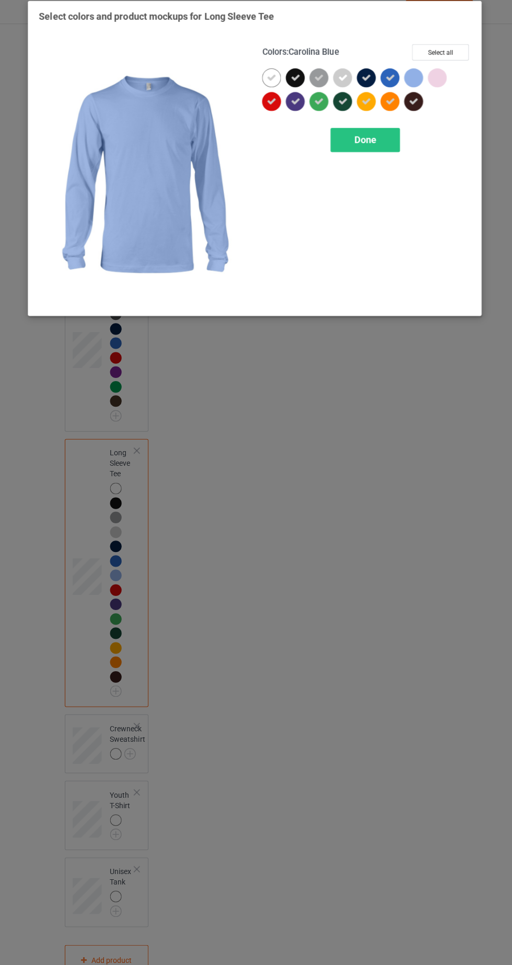
click at [343, 83] on icon at bounding box center [343, 83] width 9 height 9
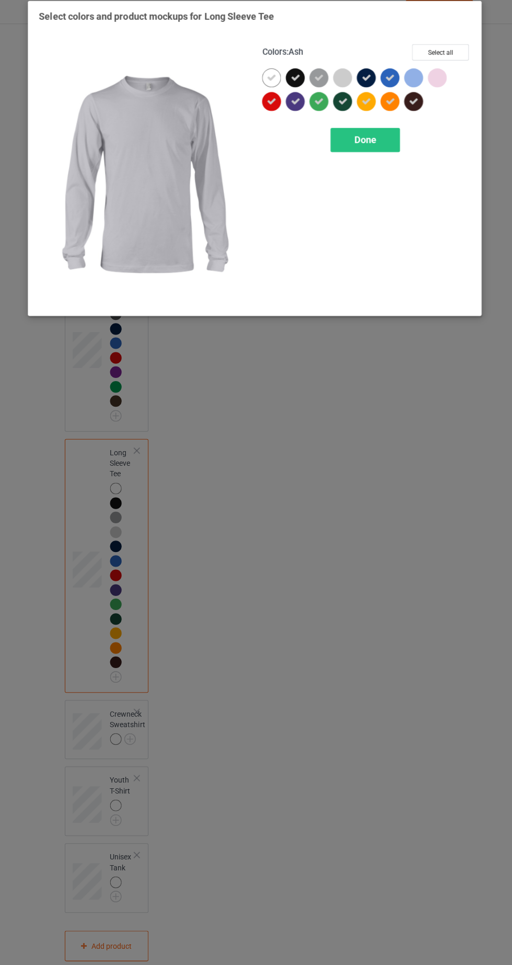
click at [322, 85] on icon at bounding box center [319, 83] width 9 height 9
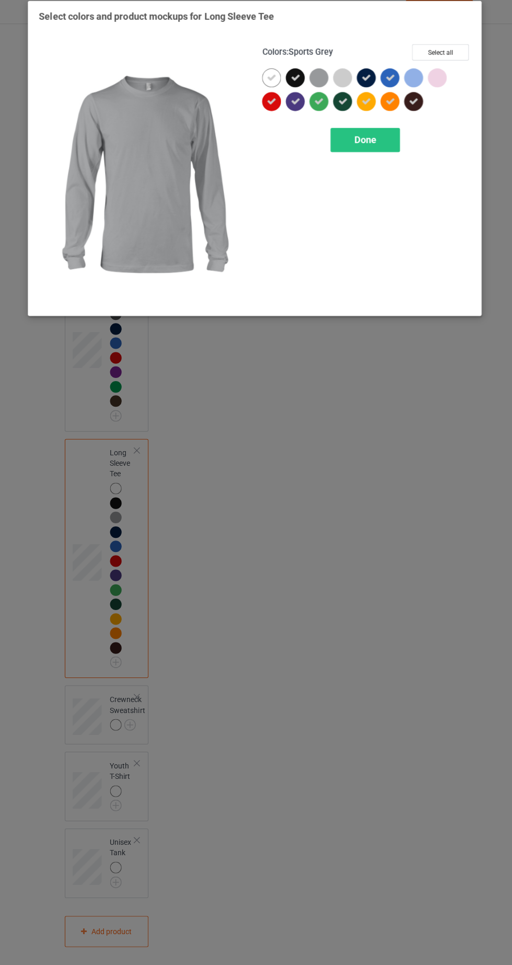
click at [271, 83] on icon at bounding box center [272, 83] width 9 height 9
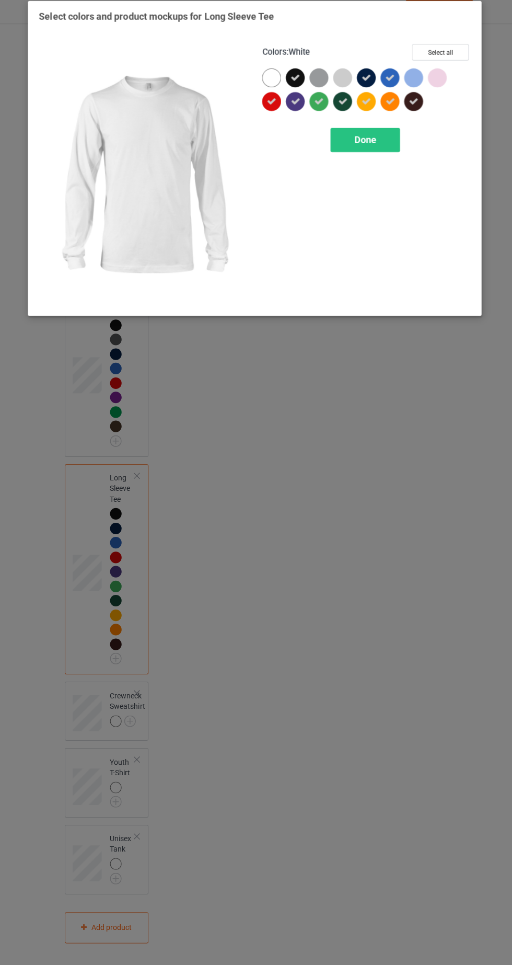
click at [396, 147] on div "Done" at bounding box center [365, 145] width 69 height 24
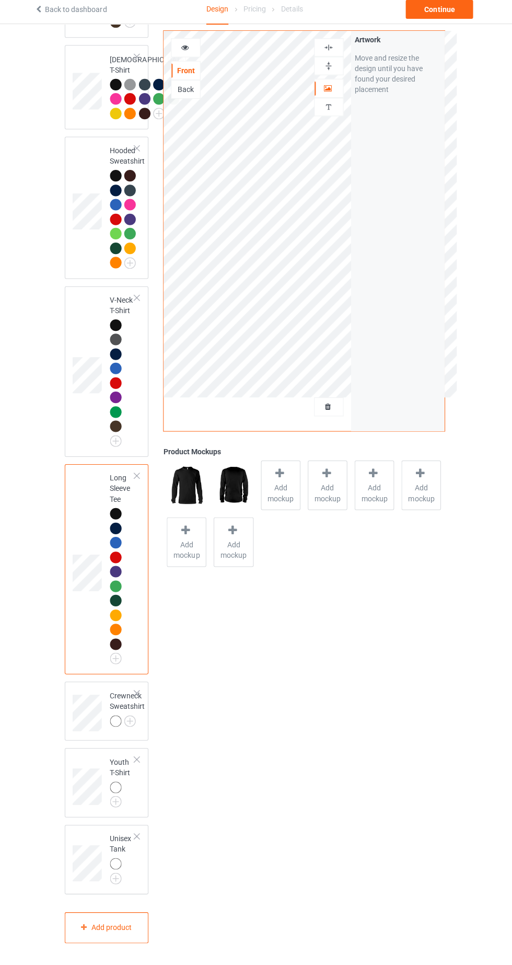
scroll to position [641, 0]
click at [0, 0] on img at bounding box center [0, 0] width 0 height 0
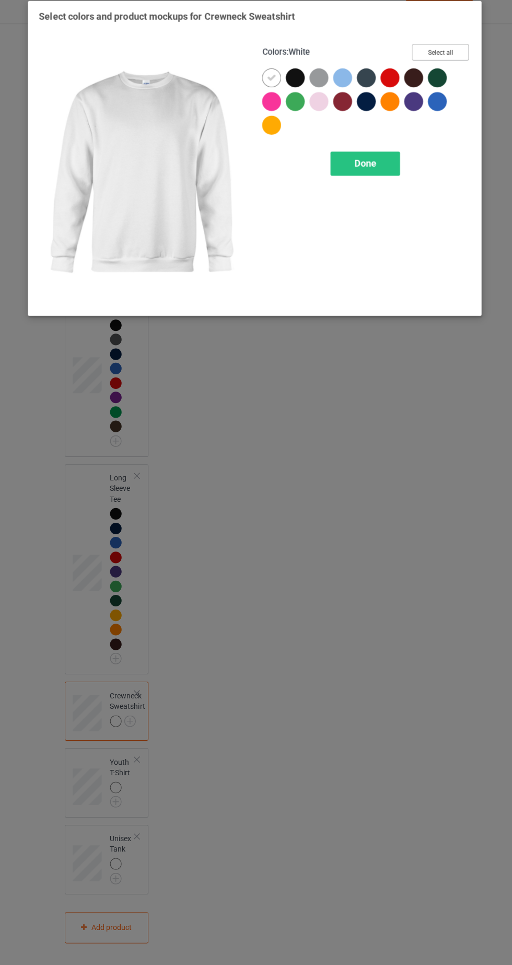
click at [457, 60] on button "Select all" at bounding box center [440, 58] width 56 height 16
click at [320, 107] on icon at bounding box center [319, 106] width 9 height 9
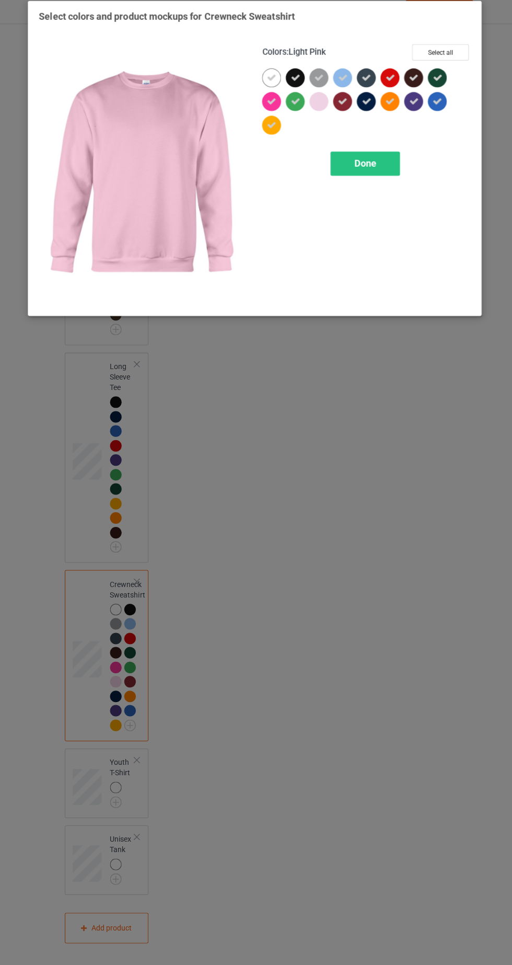
click at [346, 83] on icon at bounding box center [343, 83] width 9 height 9
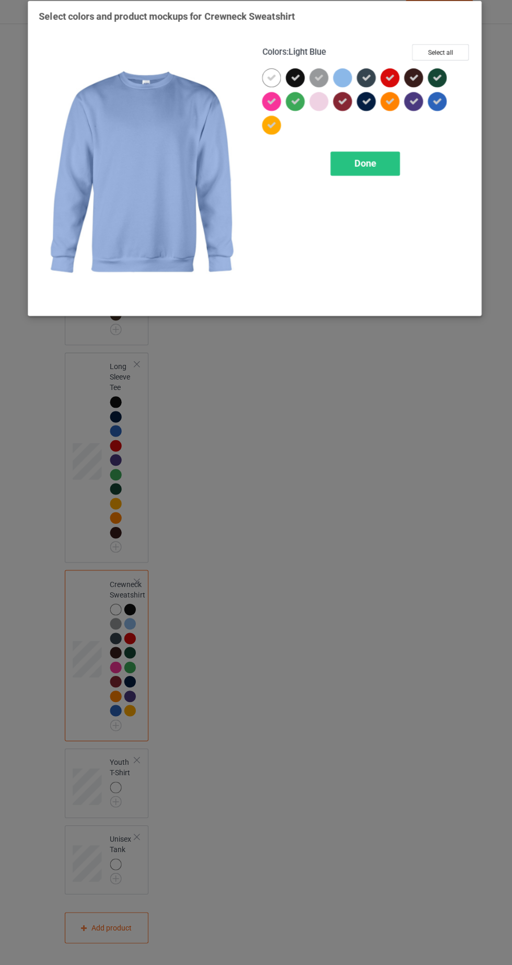
click at [274, 83] on icon at bounding box center [272, 83] width 9 height 9
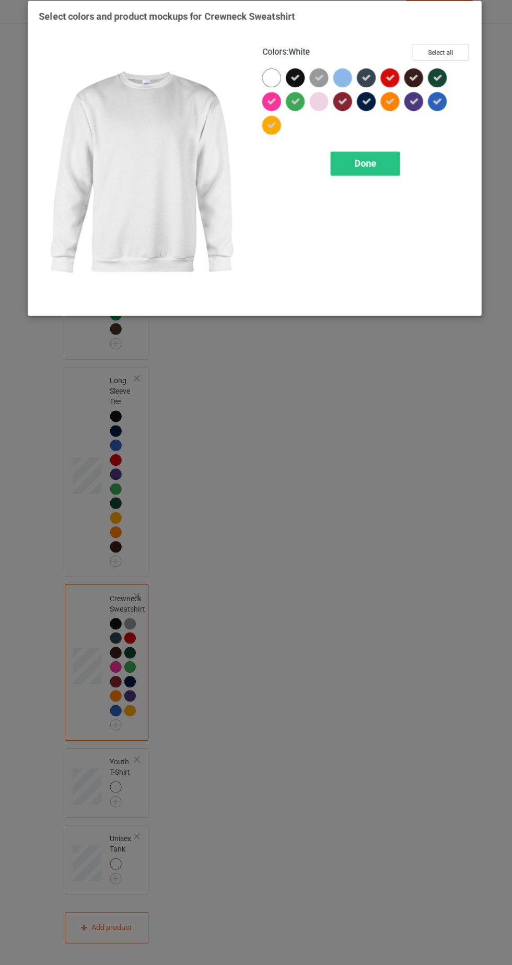
click at [320, 83] on icon at bounding box center [319, 83] width 9 height 9
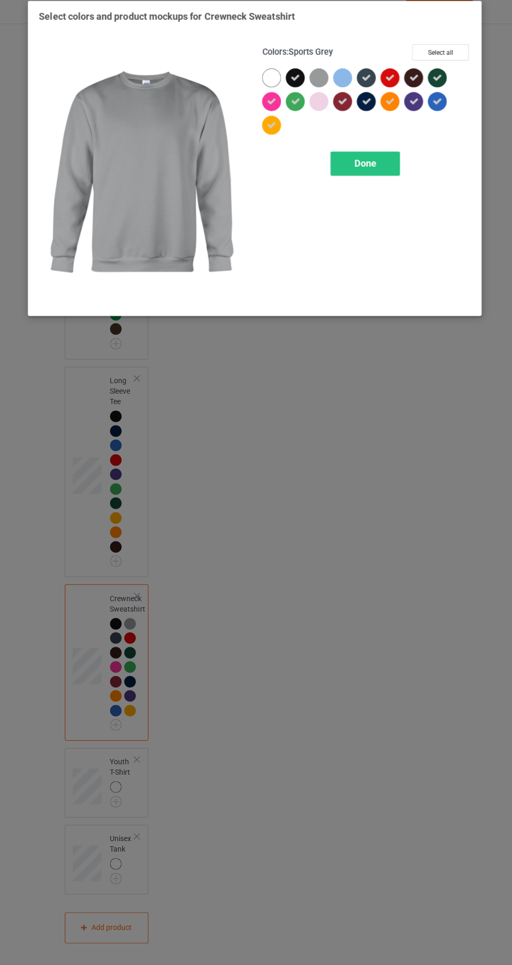
click at [384, 171] on div "Done" at bounding box center [365, 169] width 69 height 24
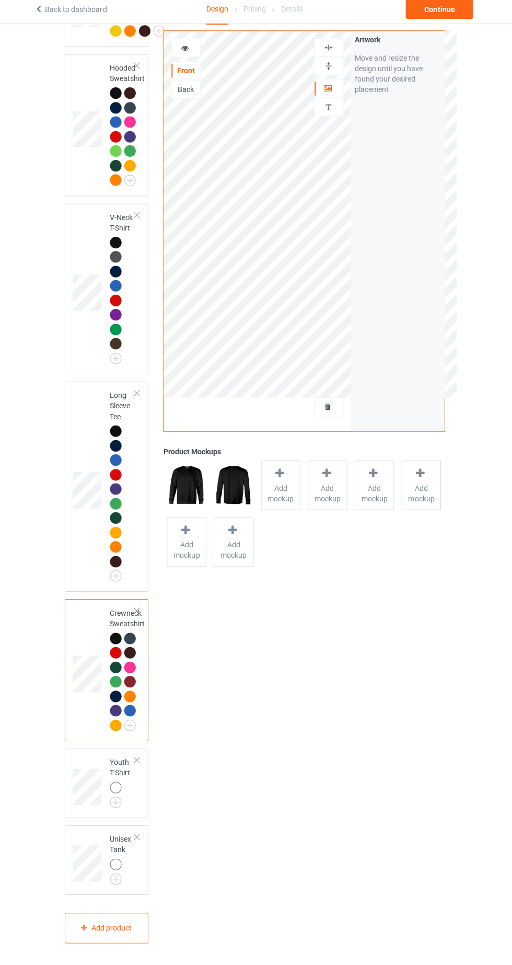
scroll to position [724, 0]
click at [0, 0] on img at bounding box center [0, 0] width 0 height 0
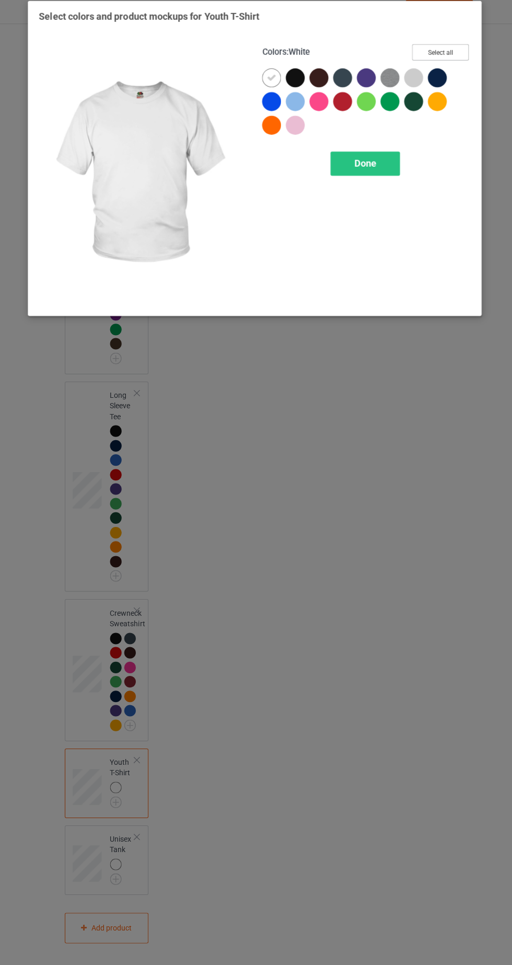
click at [451, 63] on button "Select all" at bounding box center [440, 58] width 56 height 16
click at [411, 84] on icon at bounding box center [413, 83] width 9 height 9
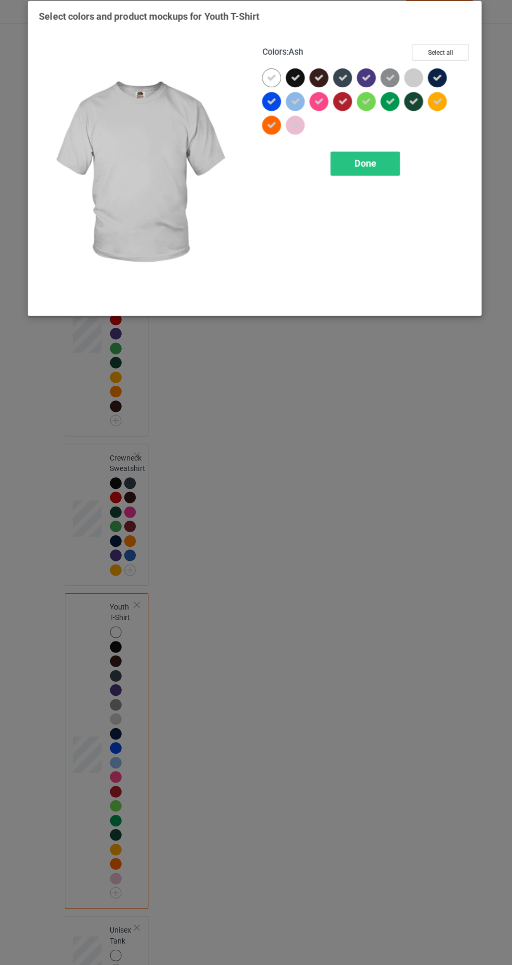
click at [391, 88] on icon at bounding box center [390, 83] width 9 height 9
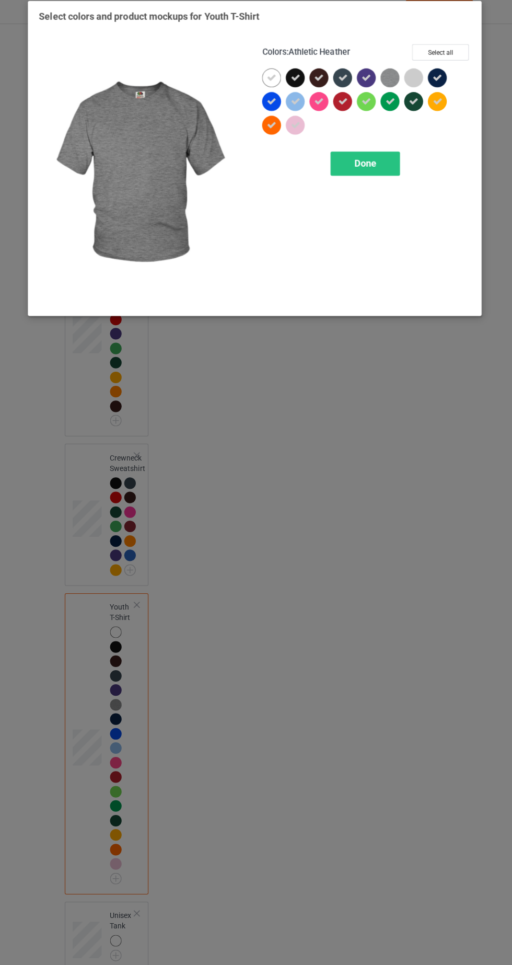
click at [368, 107] on icon at bounding box center [366, 106] width 9 height 9
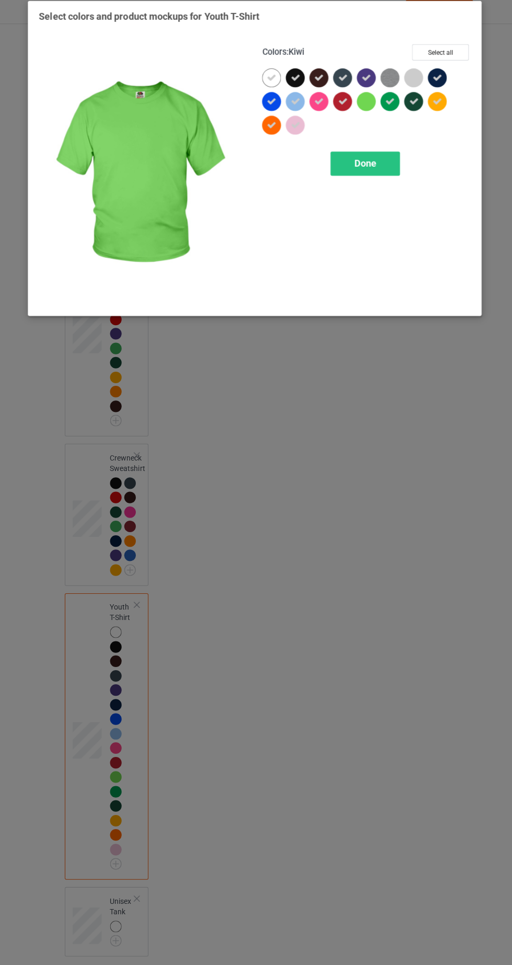
scroll to position [724, 0]
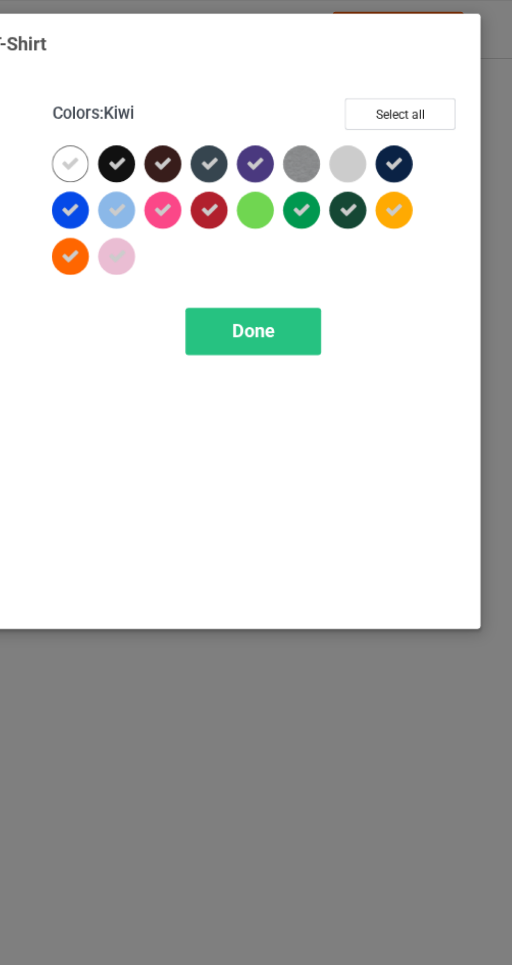
click at [296, 129] on icon at bounding box center [296, 130] width 9 height 9
click at [293, 109] on icon at bounding box center [296, 106] width 9 height 9
click at [269, 81] on icon at bounding box center [272, 83] width 9 height 9
click at [395, 174] on div "Done" at bounding box center [365, 169] width 69 height 24
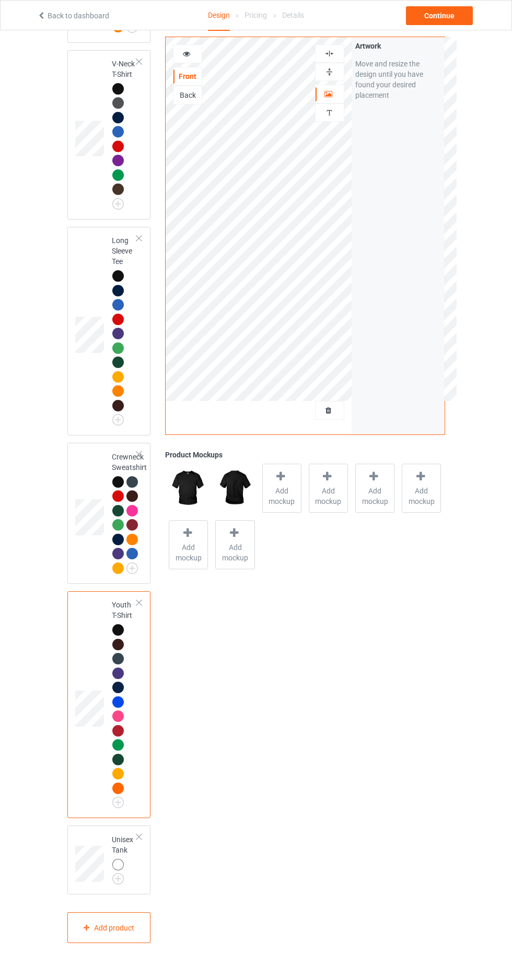
scroll to position [882, 0]
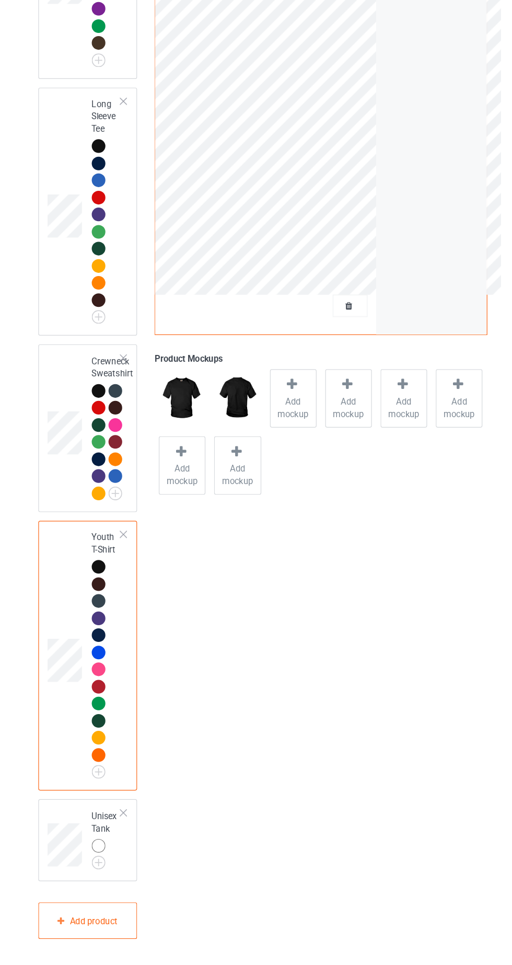
click at [0, 0] on img at bounding box center [0, 0] width 0 height 0
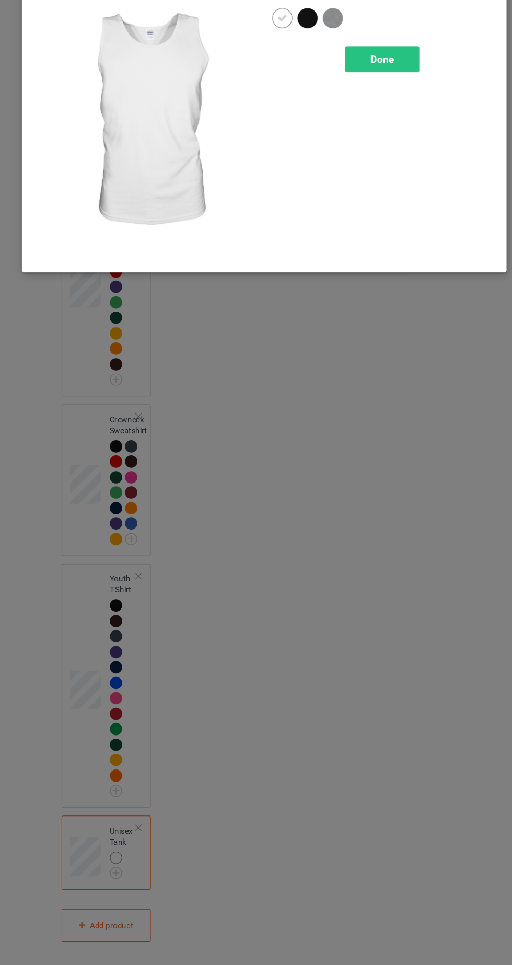
scroll to position [882, 0]
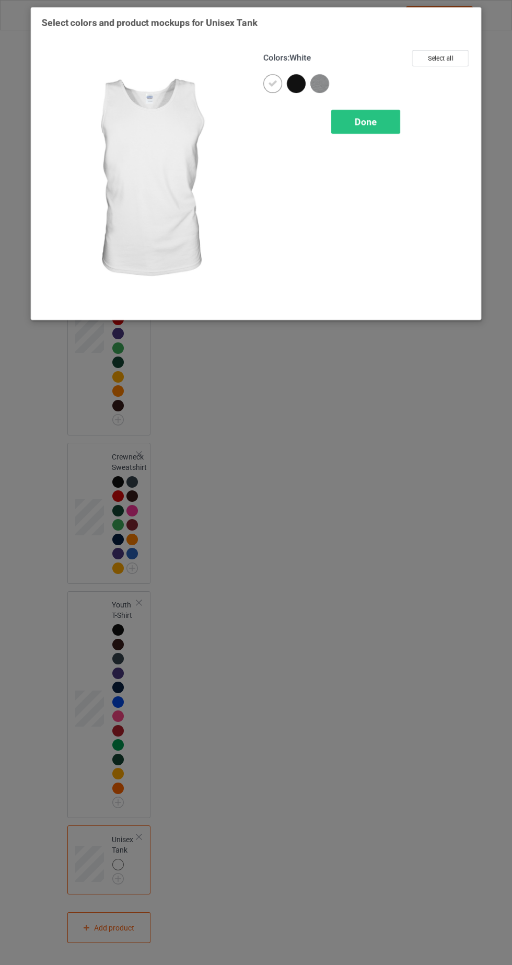
click at [300, 81] on div at bounding box center [296, 83] width 19 height 19
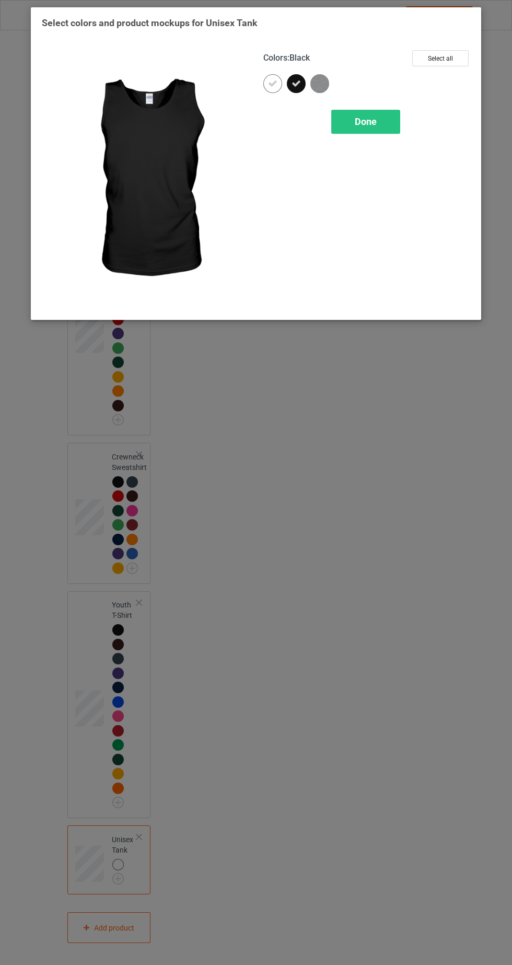
click at [278, 84] on icon at bounding box center [272, 83] width 9 height 9
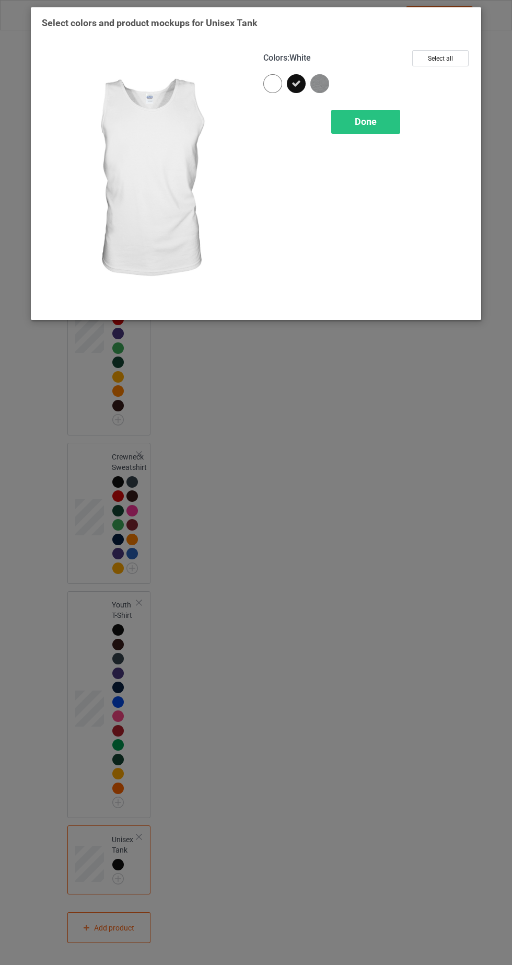
click at [385, 127] on div "Done" at bounding box center [365, 122] width 69 height 24
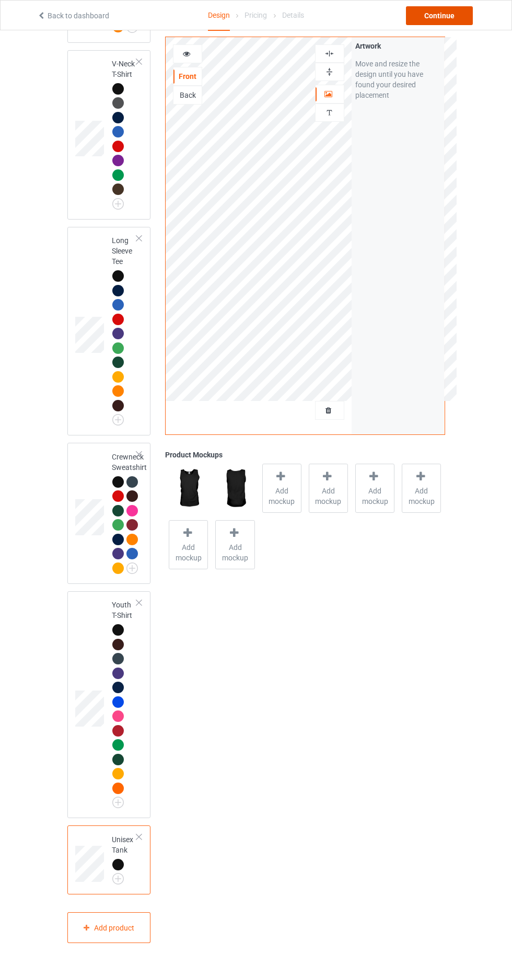
click at [449, 20] on div "Continue" at bounding box center [439, 15] width 67 height 19
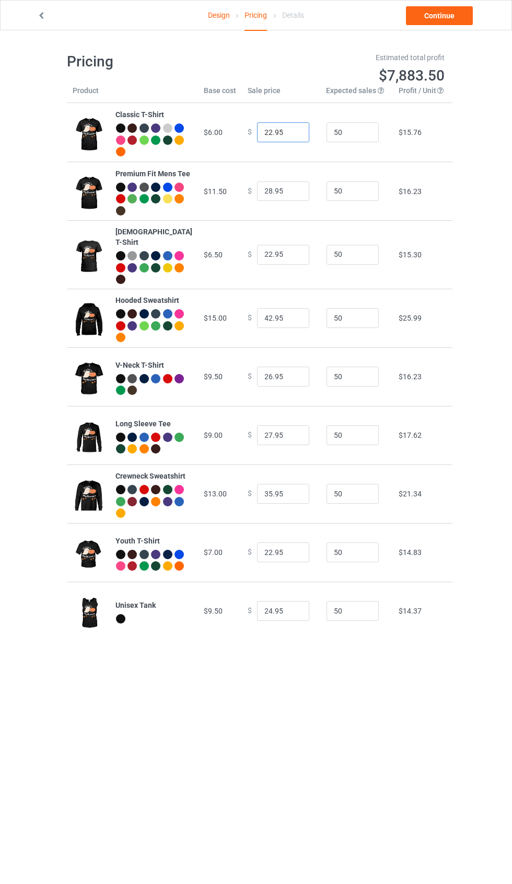
click at [284, 132] on input "22.95" at bounding box center [283, 132] width 52 height 20
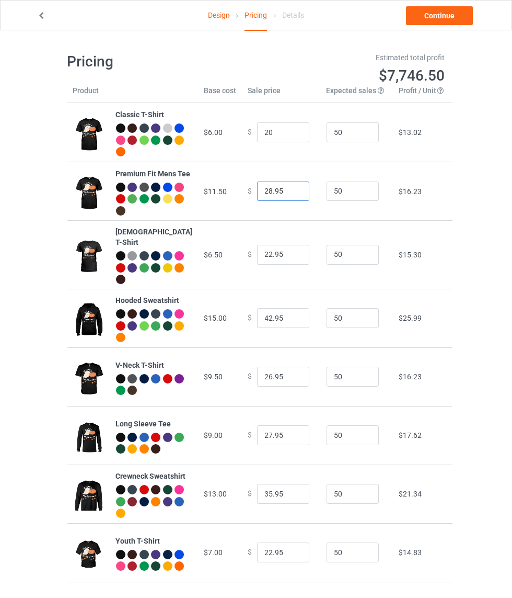
click at [283, 196] on input "28.95" at bounding box center [283, 191] width 52 height 20
type input "20.00"
click at [284, 258] on input "22.95" at bounding box center [283, 255] width 52 height 20
type input "26.00"
click at [281, 318] on input "42.95" at bounding box center [283, 318] width 52 height 20
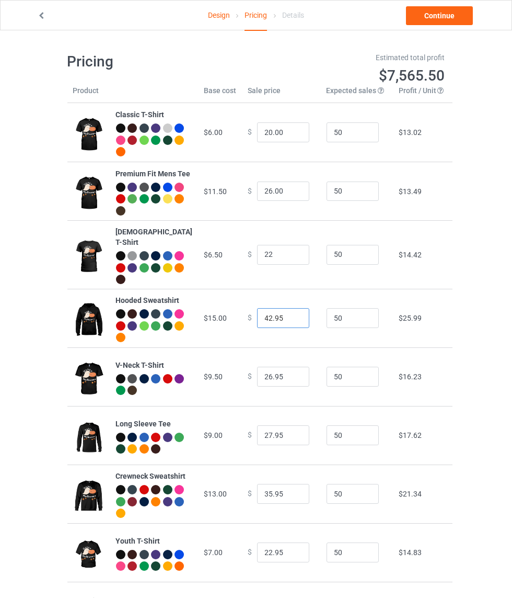
type input "22.00"
click at [285, 373] on input "26.95" at bounding box center [283, 376] width 52 height 20
type input "40.00"
click at [283, 434] on input "27.95" at bounding box center [283, 435] width 52 height 20
type input "23.00"
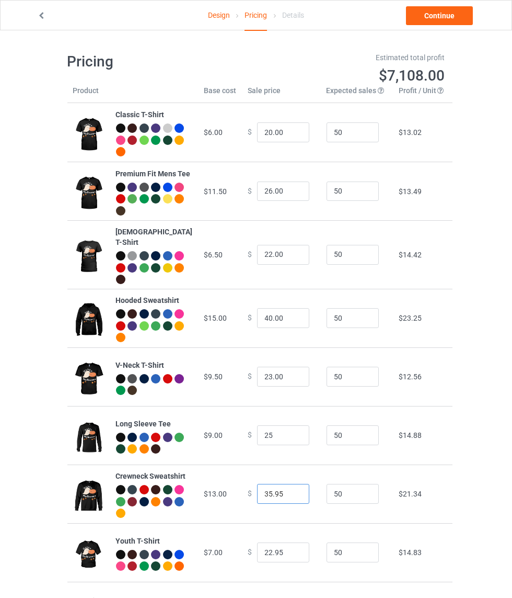
click at [277, 495] on input "35.95" at bounding box center [283, 494] width 52 height 20
type input "25.00"
click at [257, 497] on input "0.0" at bounding box center [283, 494] width 52 height 20
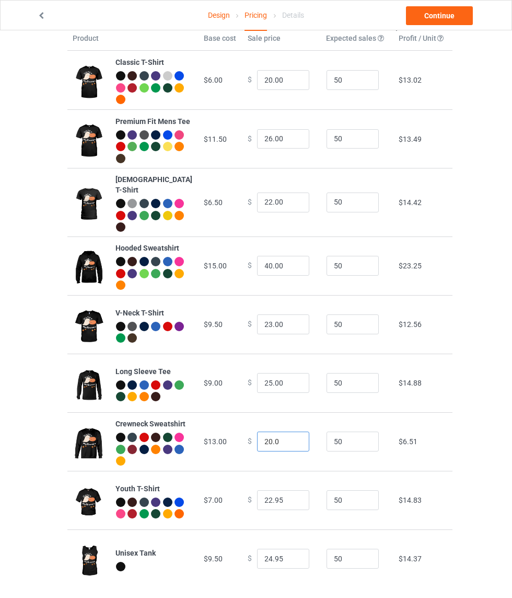
scroll to position [72, 0]
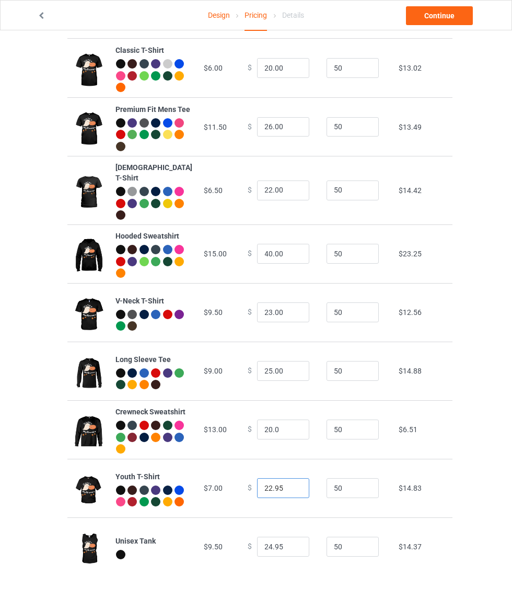
click at [285, 488] on input "22.95" at bounding box center [283, 488] width 52 height 20
type input "20.00"
click at [279, 545] on input "24.95" at bounding box center [283, 546] width 52 height 20
type input "20.00"
click at [257, 546] on input "2" at bounding box center [283, 546] width 52 height 20
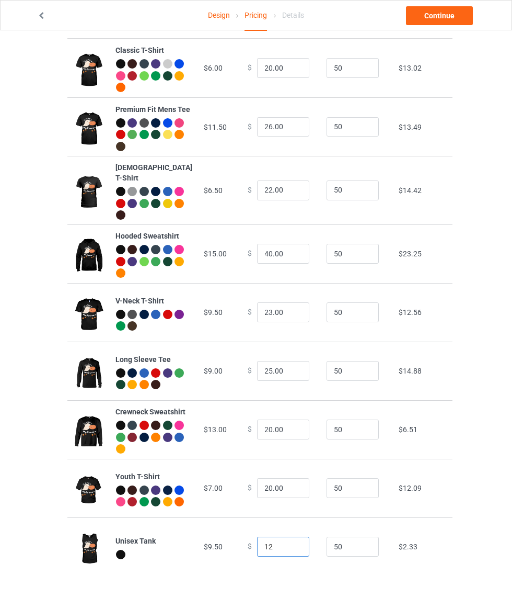
click at [270, 546] on input "12" at bounding box center [283, 546] width 52 height 20
click at [260, 487] on input "20.00" at bounding box center [283, 488] width 52 height 20
type input "15.00"
click at [257, 488] on input "29.00" at bounding box center [283, 488] width 52 height 20
type input "19.00"
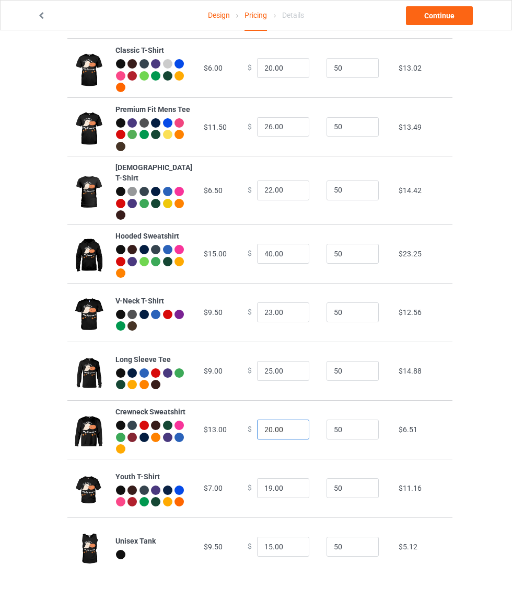
click at [259, 423] on input "20.00" at bounding box center [283, 429] width 52 height 20
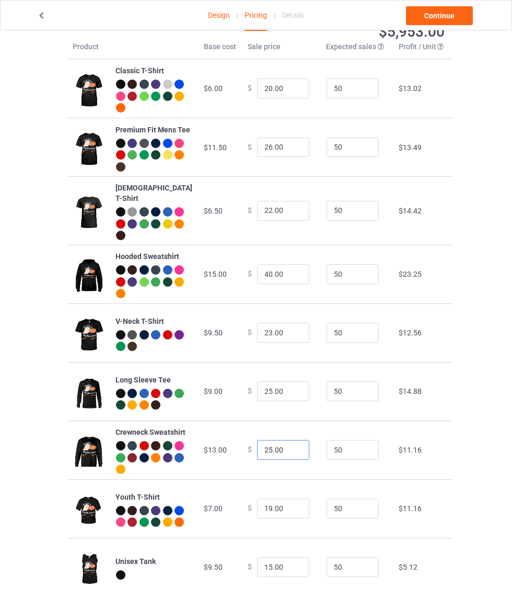
scroll to position [42, 0]
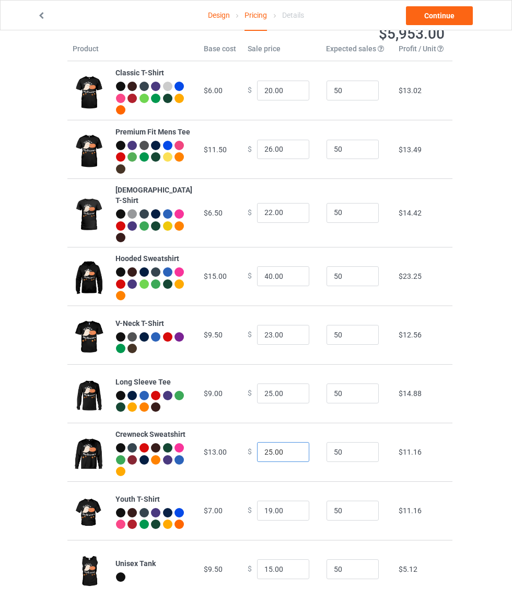
type input "25.00"
click at [258, 278] on input "40.00" at bounding box center [283, 276] width 52 height 20
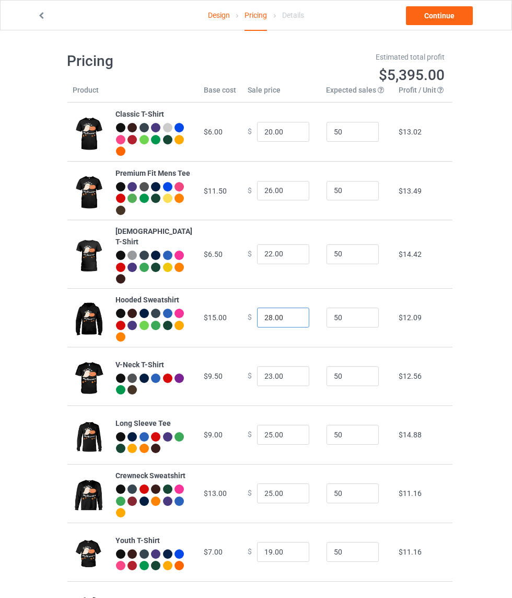
scroll to position [0, 0]
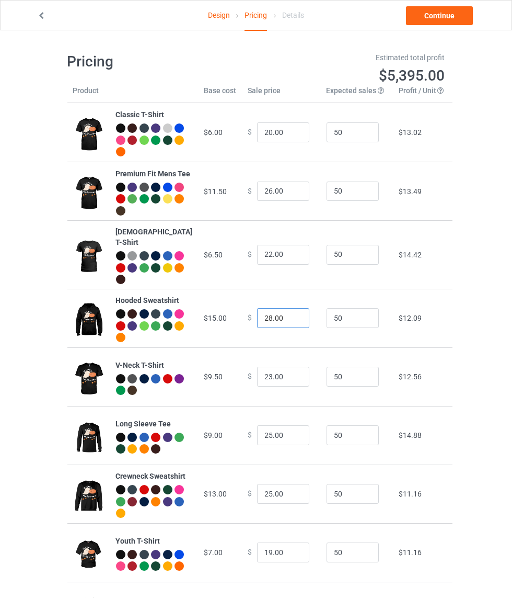
type input "28.00"
click at [269, 130] on input "20.00" at bounding box center [283, 132] width 52 height 20
click at [257, 134] on input "20.00" at bounding box center [283, 132] width 52 height 20
click at [262, 132] on input "10.00" at bounding box center [283, 132] width 52 height 20
click at [283, 132] on input "1600" at bounding box center [283, 132] width 52 height 20
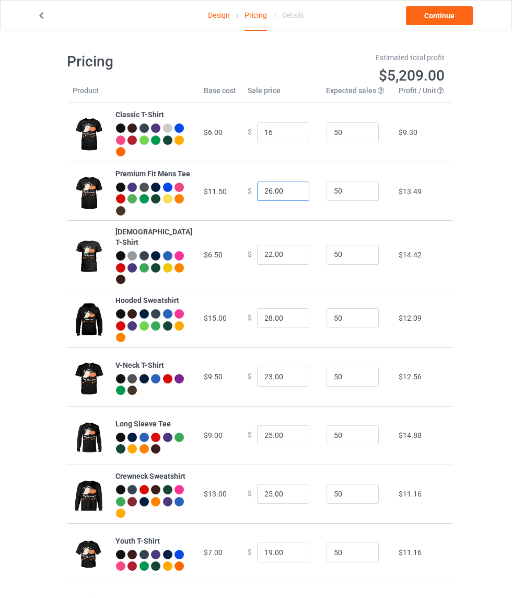
click at [288, 194] on input "26.00" at bounding box center [283, 191] width 52 height 20
type input "16.00"
click at [263, 194] on input "26.00" at bounding box center [283, 191] width 52 height 20
type input "23.00"
click at [264, 256] on input "22.00" at bounding box center [283, 255] width 52 height 20
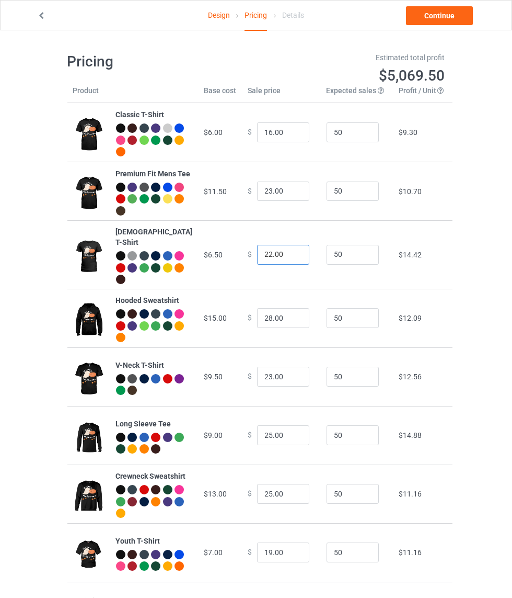
click at [260, 262] on input "22.00" at bounding box center [283, 255] width 52 height 20
type input "20.00"
click at [258, 127] on input "16.00" at bounding box center [283, 132] width 52 height 20
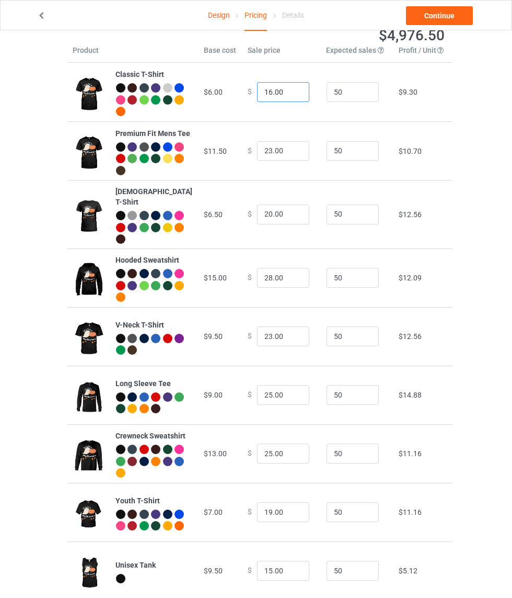
scroll to position [41, 0]
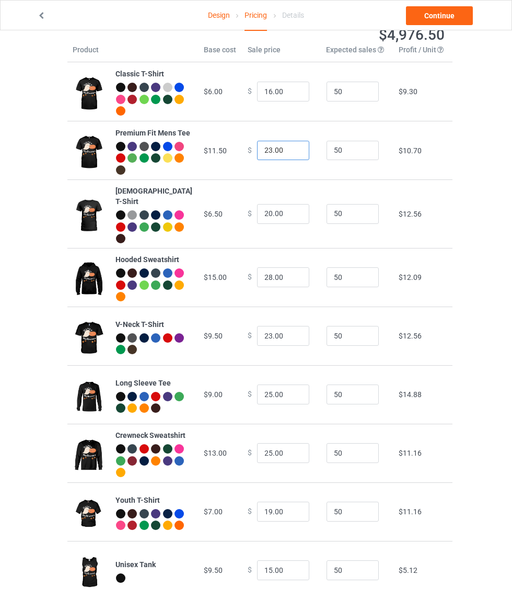
click at [265, 154] on input "23.00" at bounding box center [283, 151] width 52 height 20
type input "20.00"
click at [270, 276] on input "28.00" at bounding box center [283, 277] width 52 height 20
click at [268, 273] on input "28.00" at bounding box center [283, 277] width 52 height 20
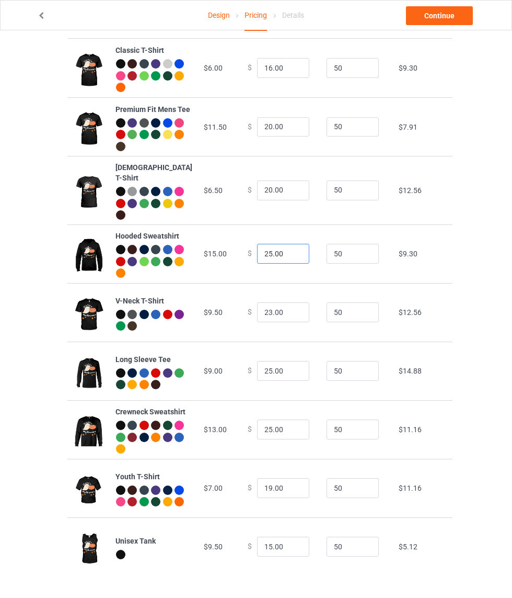
scroll to position [72, 0]
type input "25.00"
click at [262, 361] on input "25.00" at bounding box center [283, 371] width 52 height 20
type input "20.00"
click at [449, 18] on link "Continue" at bounding box center [439, 15] width 67 height 19
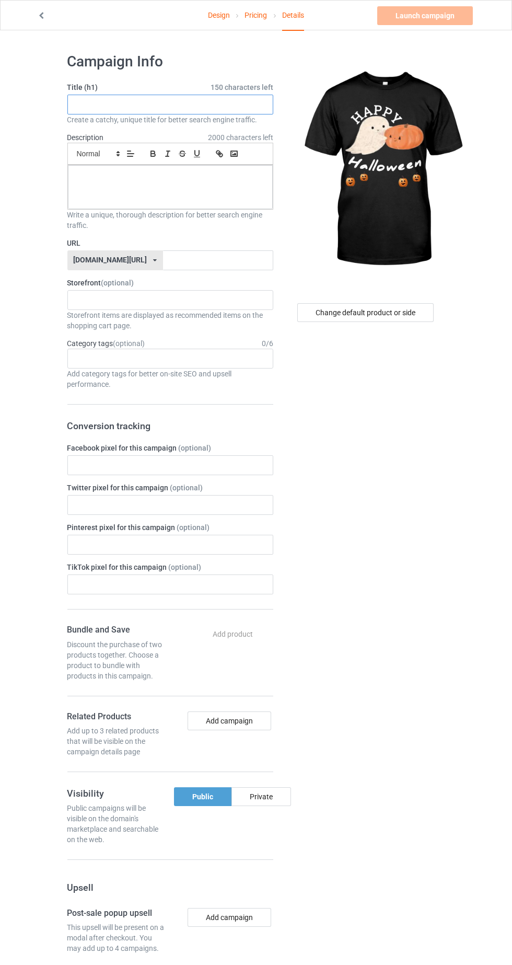
click at [94, 104] on input "text" at bounding box center [170, 105] width 206 height 20
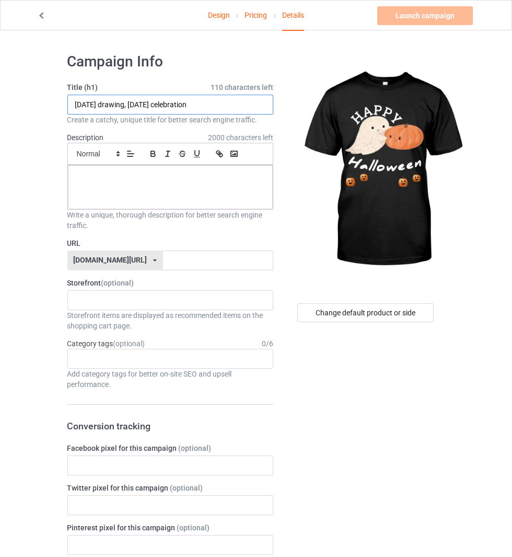
type input "[DATE] drawing, [DATE] celebration"
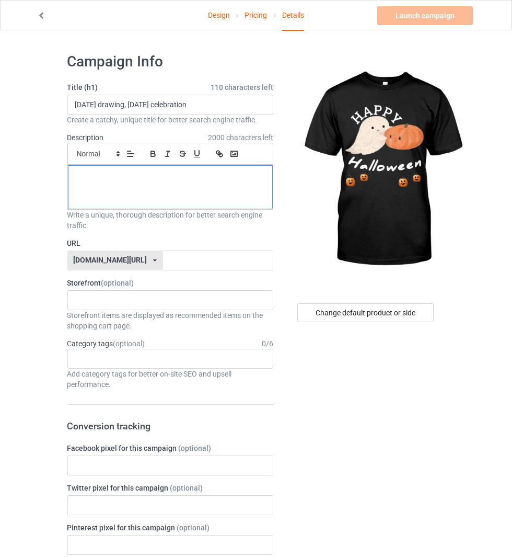
click at [91, 180] on div at bounding box center [170, 187] width 205 height 44
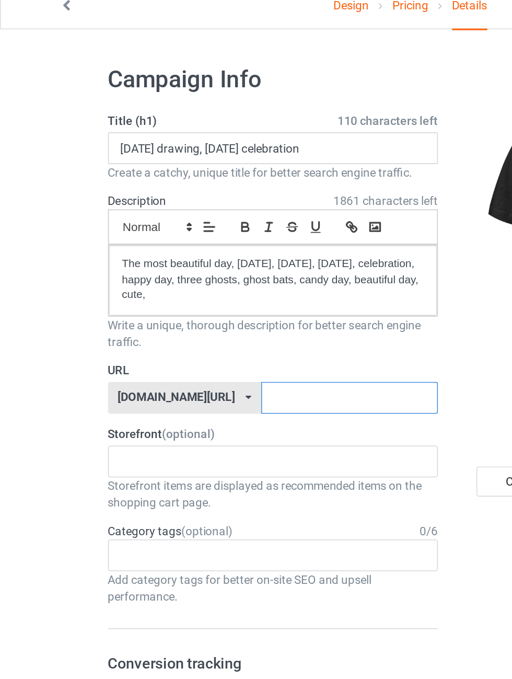
click at [168, 259] on input "text" at bounding box center [218, 260] width 110 height 20
click at [173, 255] on input "text" at bounding box center [218, 260] width 110 height 20
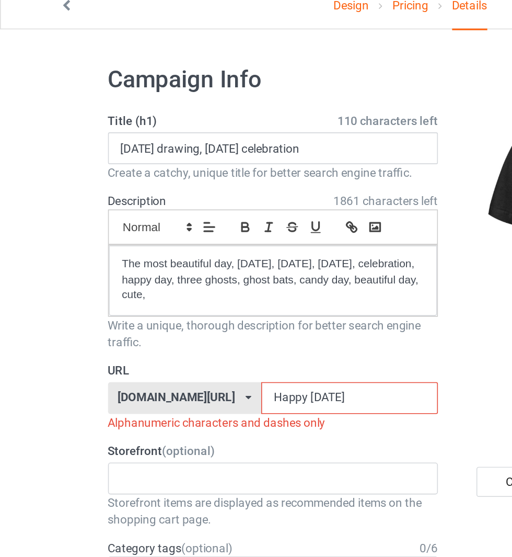
click at [166, 257] on input "Happy [DATE]" at bounding box center [218, 260] width 110 height 20
click at [164, 257] on input "Happy [DATE]" at bounding box center [218, 260] width 110 height 20
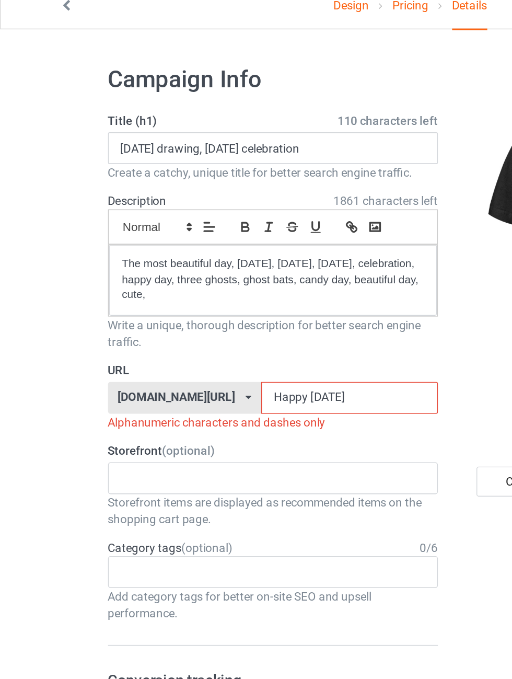
click at [163, 254] on input "Happy [DATE]" at bounding box center [218, 260] width 110 height 20
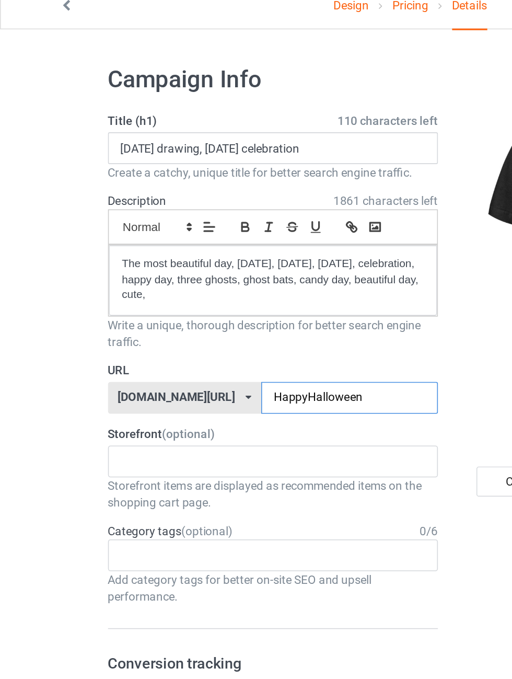
click at [210, 258] on input "HappyHalloween" at bounding box center [218, 260] width 110 height 20
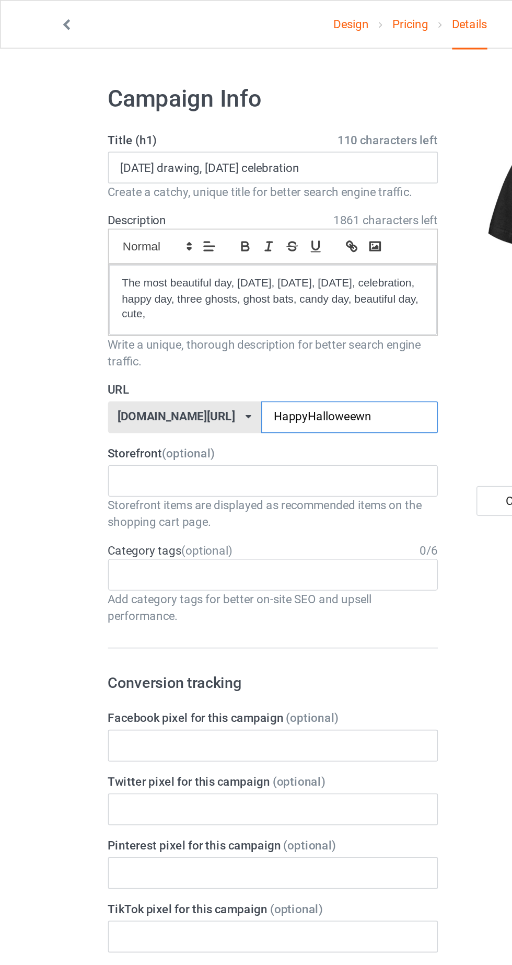
type input "HappyHalloweewn"
click at [99, 296] on div "Professional designer 6839bbc9160f3c002fbb3e1d" at bounding box center [170, 300] width 206 height 20
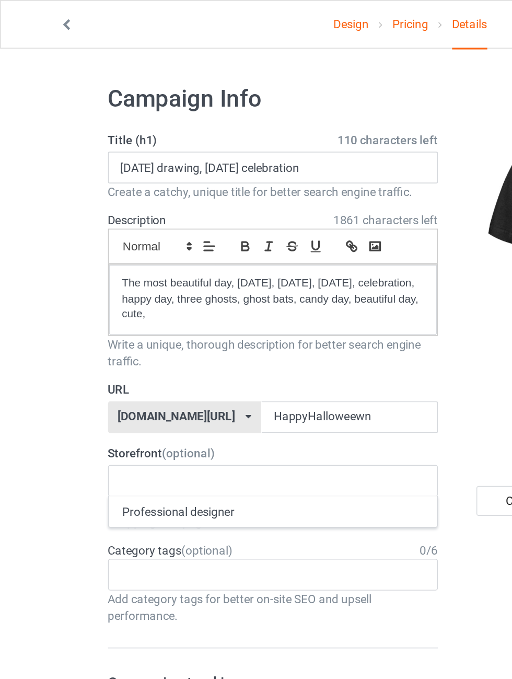
click at [91, 316] on div "Professional designer" at bounding box center [170, 318] width 205 height 19
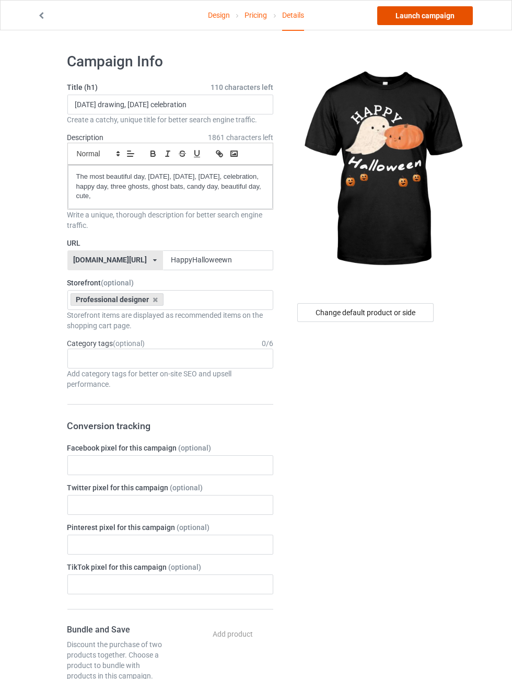
click at [446, 23] on link "Launch campaign" at bounding box center [425, 15] width 96 height 19
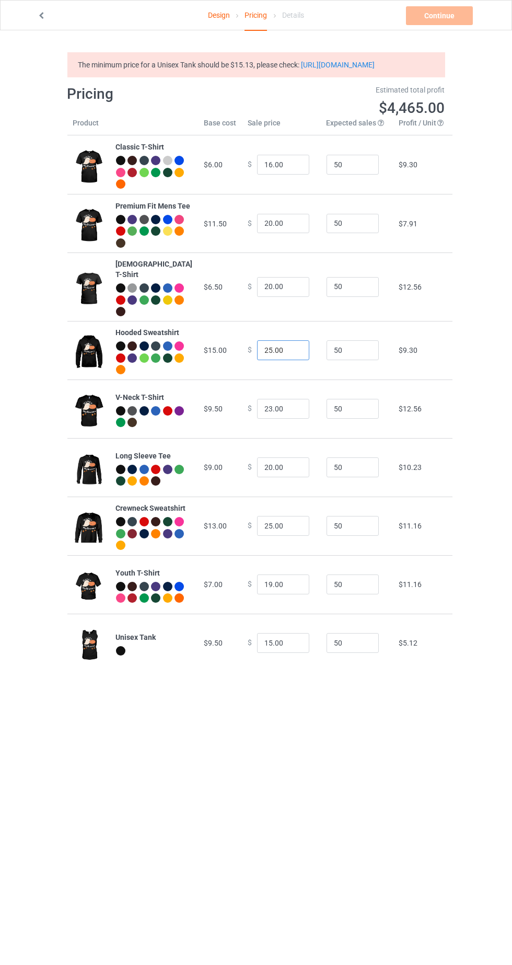
click at [261, 360] on input "25.00" at bounding box center [283, 350] width 52 height 20
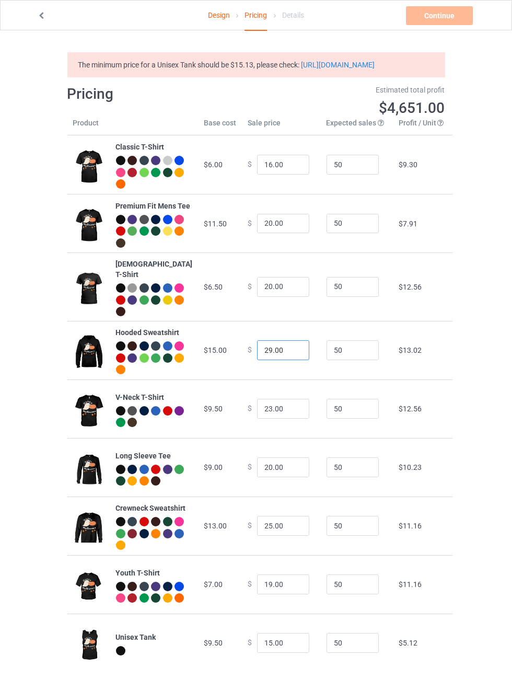
type input "29.00"
click at [269, 477] on input "20.00" at bounding box center [283, 467] width 52 height 20
click at [260, 477] on input "20.00" at bounding box center [283, 467] width 52 height 20
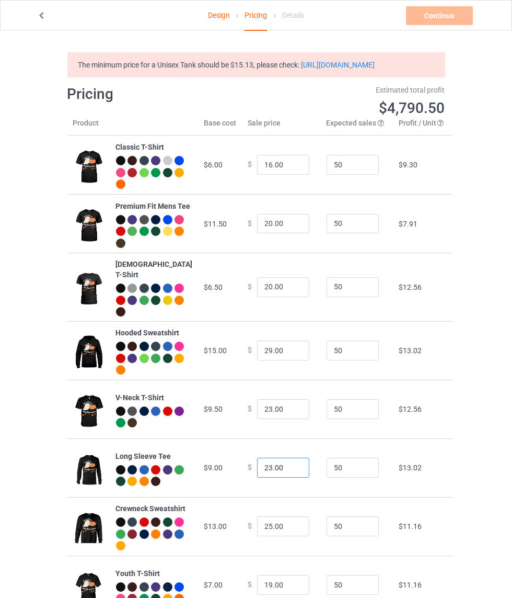
type input "23.00"
click at [281, 173] on input "16.00" at bounding box center [283, 165] width 52 height 20
click at [272, 174] on input "16.09" at bounding box center [283, 165] width 52 height 20
type input "16.99"
click at [457, 32] on div "Design Pricing Details Continue Check minimum retail sale prices The minimum pr…" at bounding box center [256, 362] width 512 height 664
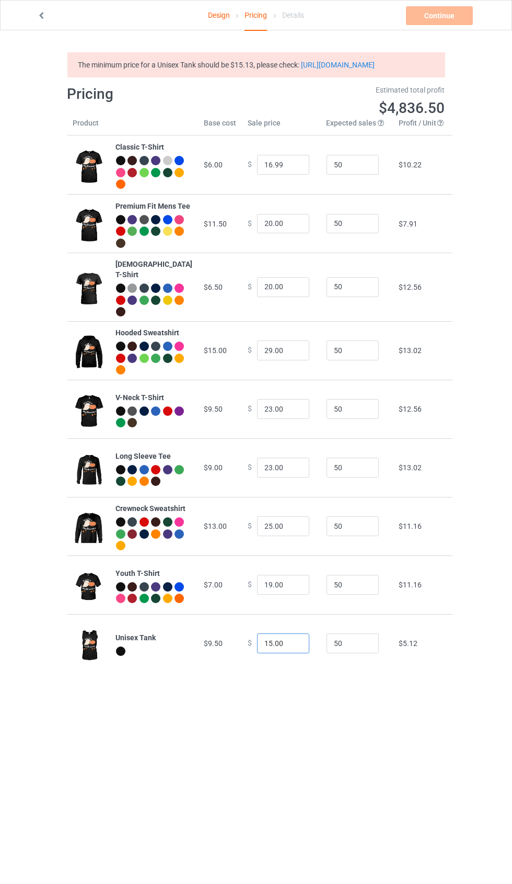
click at [257, 653] on input "15.00" at bounding box center [283, 643] width 52 height 20
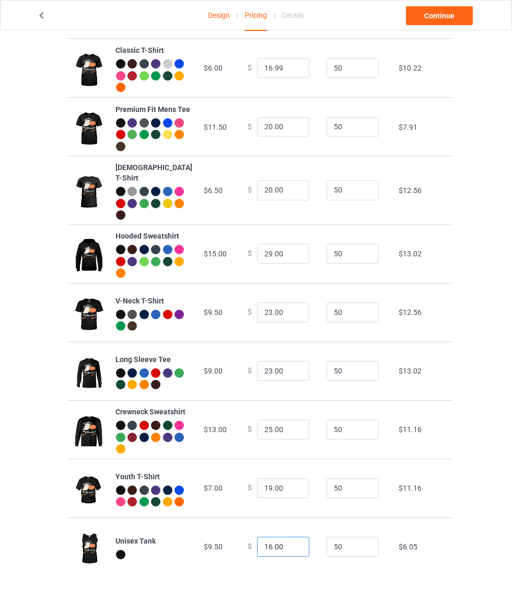
scroll to position [72, 0]
type input "16.00"
click at [262, 244] on input "29.00" at bounding box center [283, 254] width 52 height 20
click at [285, 244] on input "25.00" at bounding box center [283, 254] width 52 height 20
click at [262, 244] on input "25.09" at bounding box center [283, 254] width 52 height 20
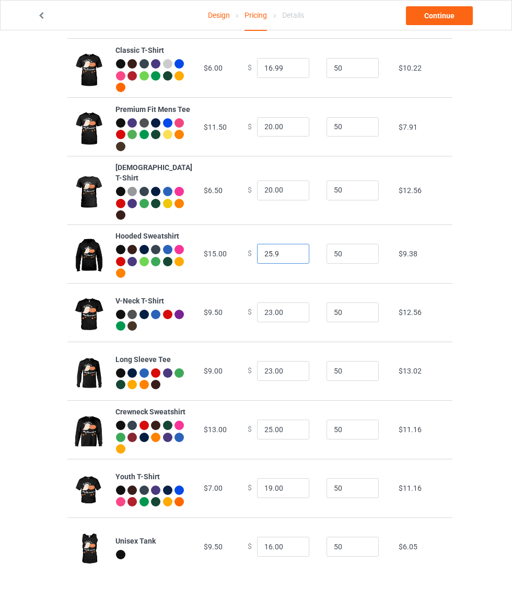
type input "25.99"
click at [450, 20] on link "Continue" at bounding box center [439, 15] width 67 height 19
